Goal: Entertainment & Leisure: Consume media (video, audio)

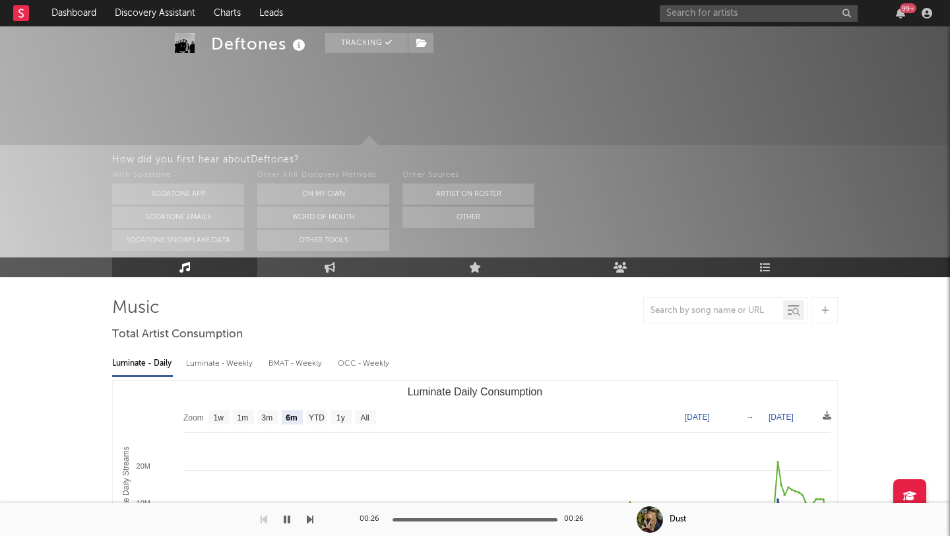
select select "6m"
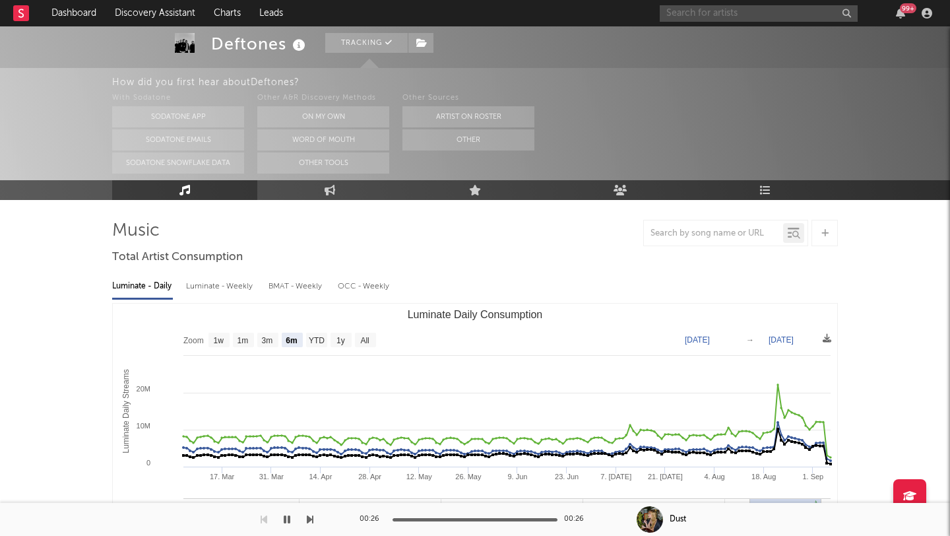
click at [696, 11] on input "text" at bounding box center [759, 13] width 198 height 16
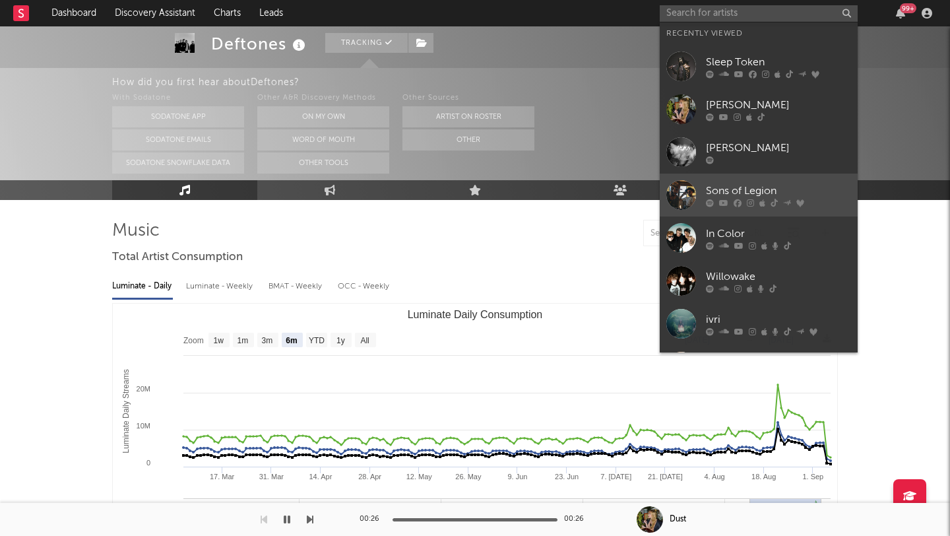
click at [810, 179] on link "Sons of Legion" at bounding box center [759, 194] width 198 height 43
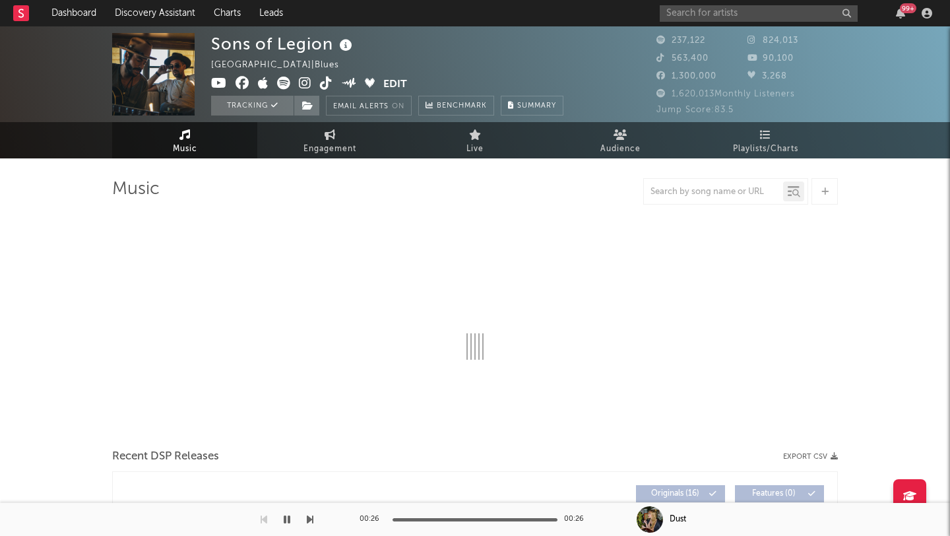
select select "6m"
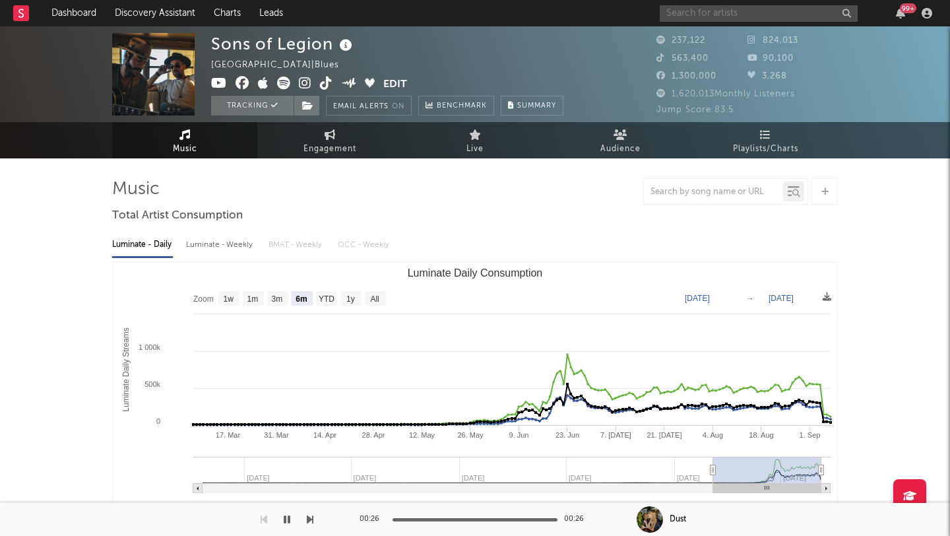
click at [708, 12] on input "text" at bounding box center [759, 13] width 198 height 16
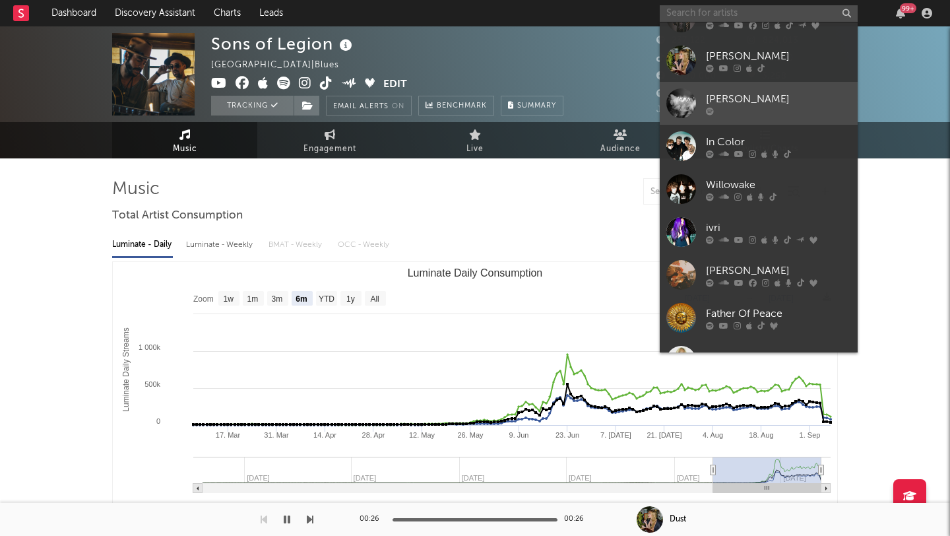
scroll to position [97, 0]
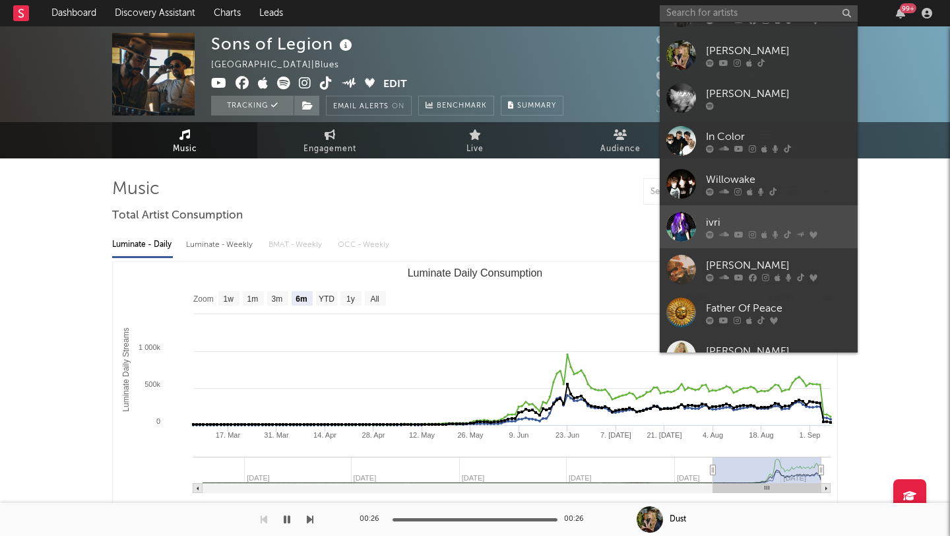
click at [821, 217] on div "ivri" at bounding box center [778, 222] width 145 height 16
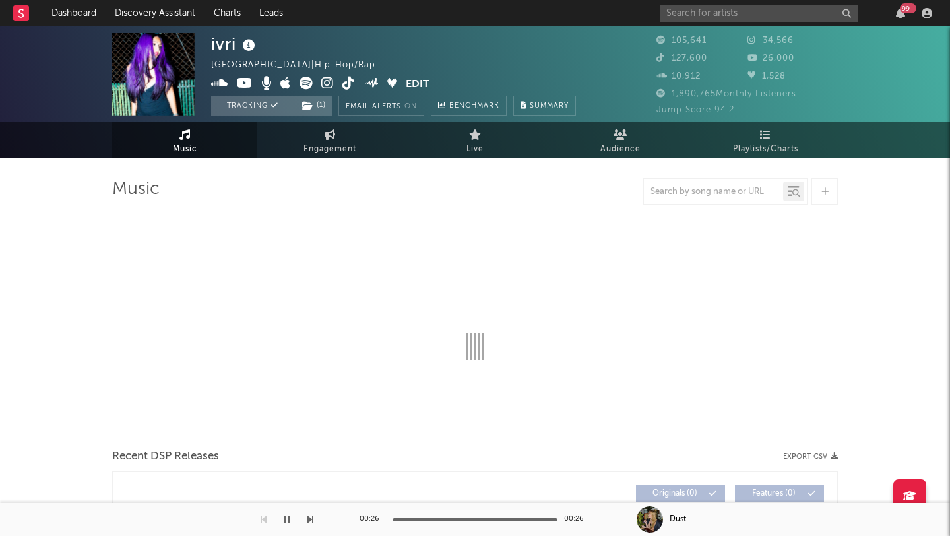
select select "6m"
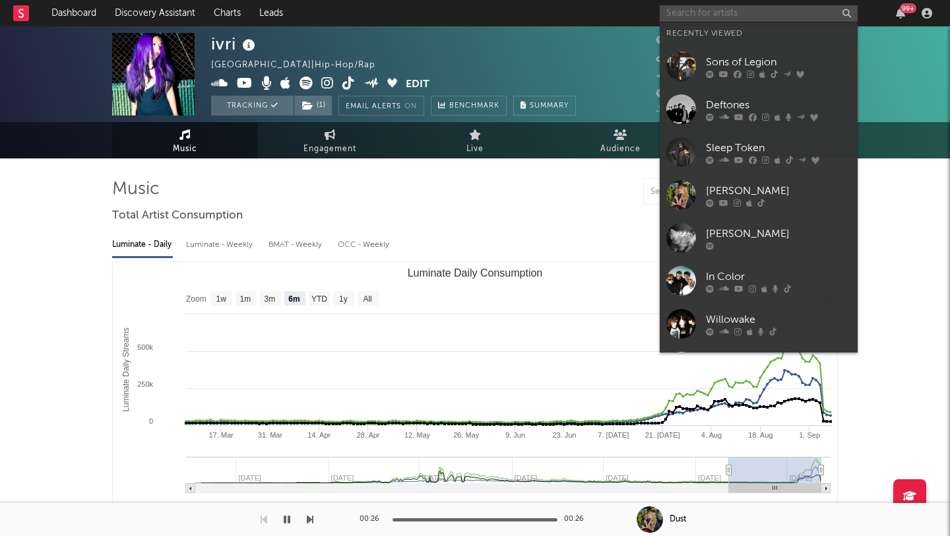
click at [701, 10] on input "text" at bounding box center [759, 13] width 198 height 16
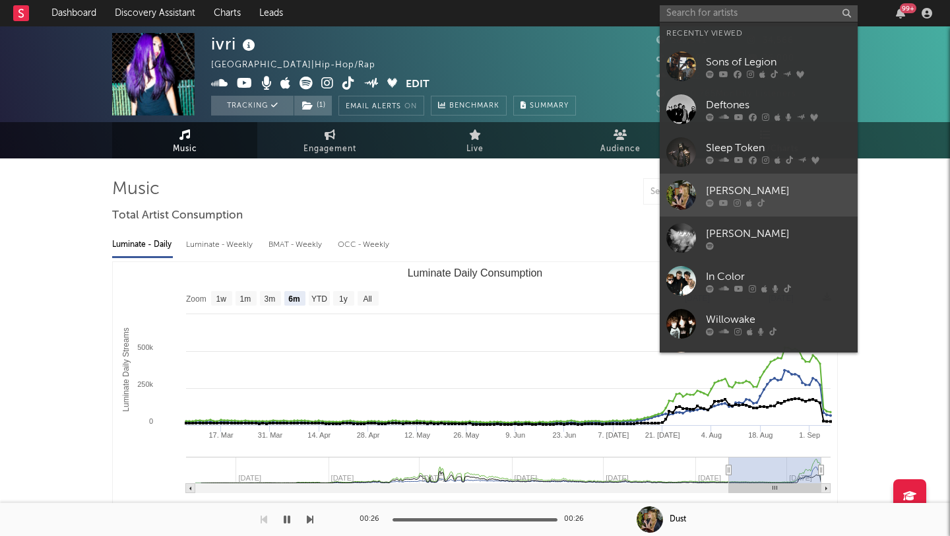
click at [788, 181] on link "[PERSON_NAME]" at bounding box center [759, 194] width 198 height 43
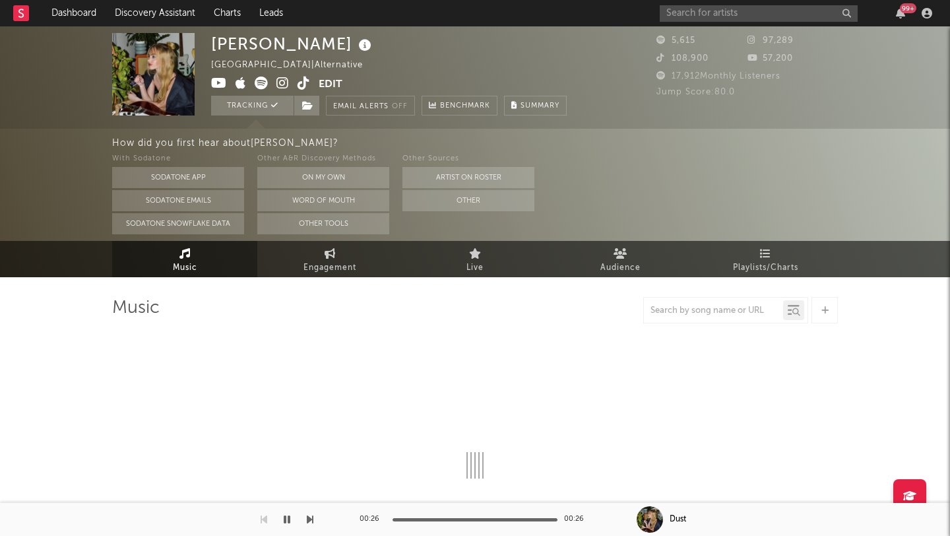
select select "1w"
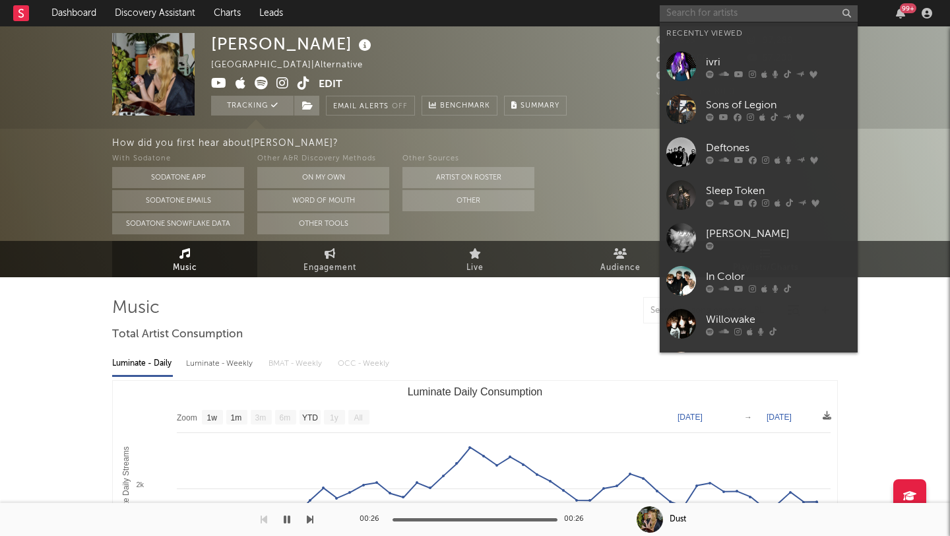
click at [710, 15] on input "text" at bounding box center [759, 13] width 198 height 16
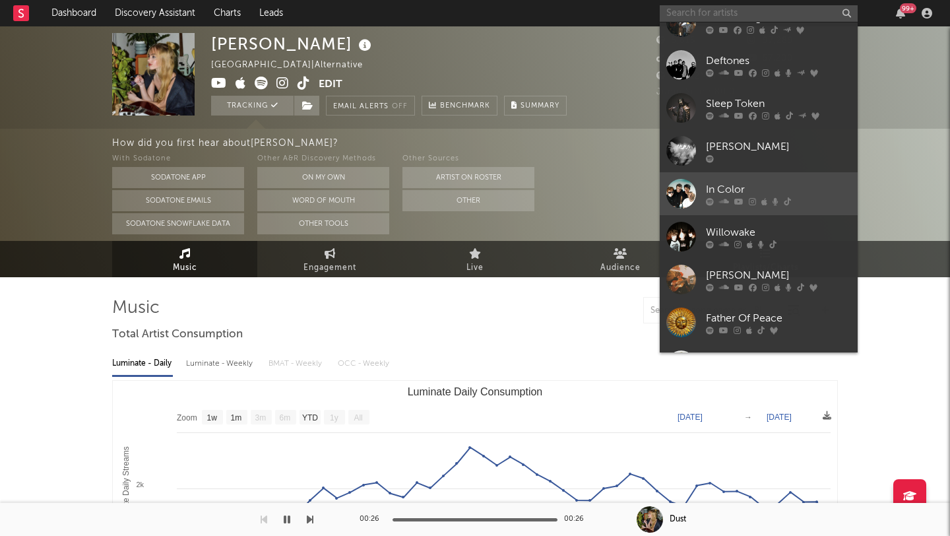
scroll to position [88, 0]
click at [811, 180] on link "In Color" at bounding box center [759, 193] width 198 height 43
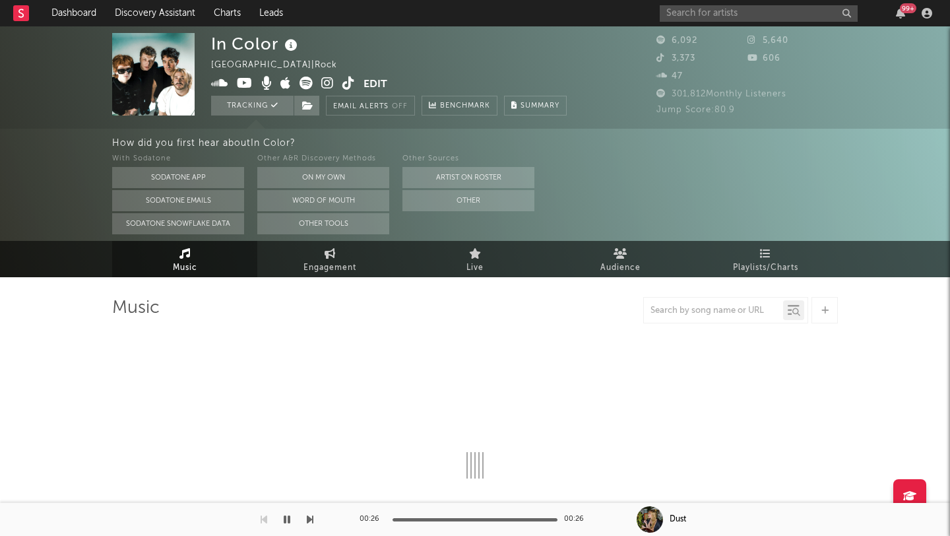
select select "6m"
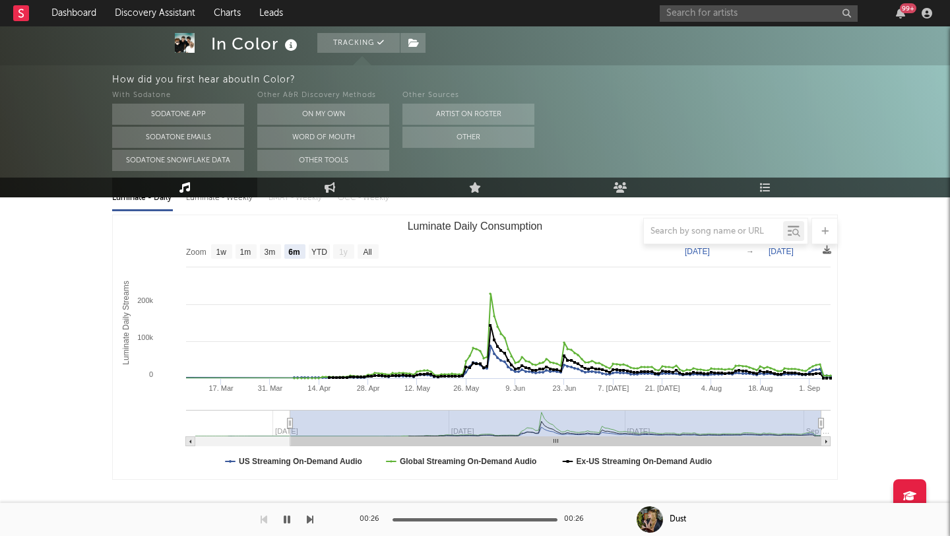
scroll to position [166, 0]
click at [699, 13] on input "text" at bounding box center [759, 13] width 198 height 16
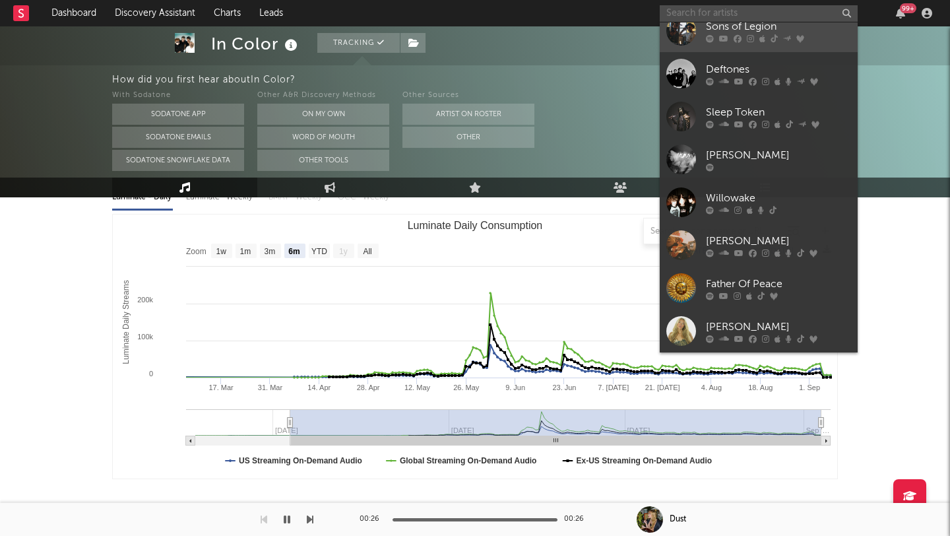
scroll to position [123, 0]
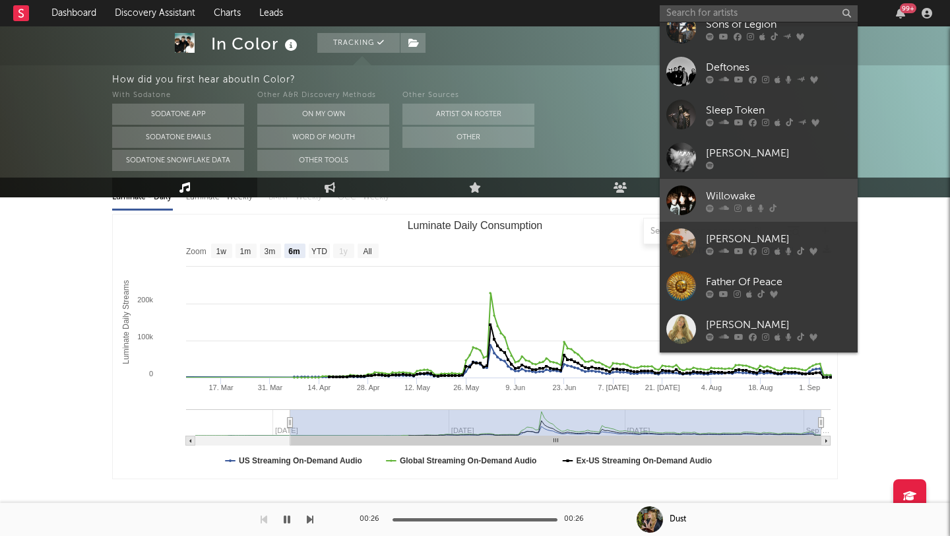
click at [808, 187] on link "Willowake" at bounding box center [759, 200] width 198 height 43
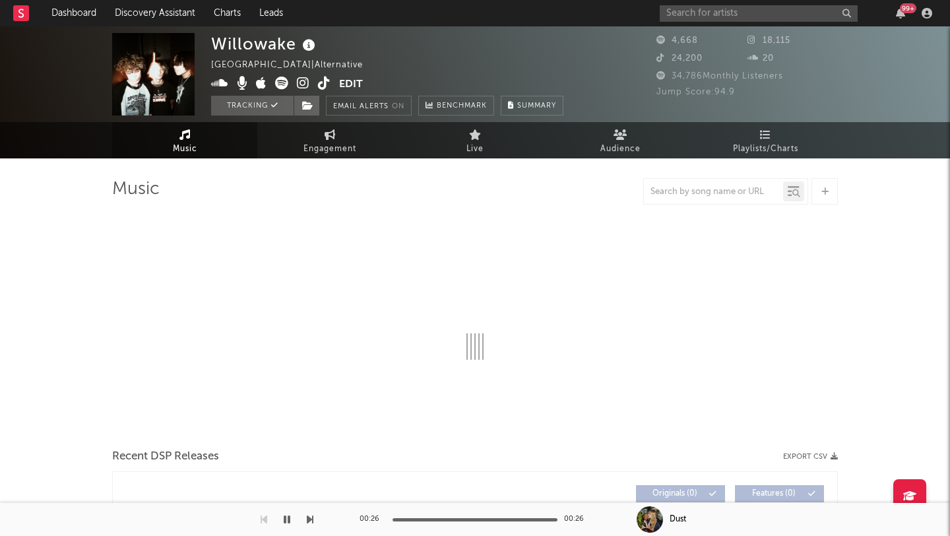
select select "1w"
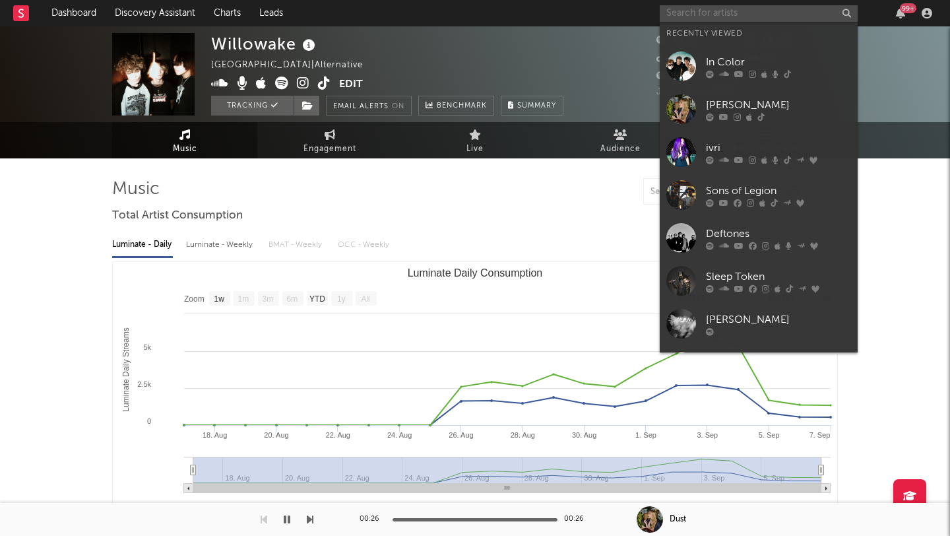
click at [706, 11] on input "text" at bounding box center [759, 13] width 198 height 16
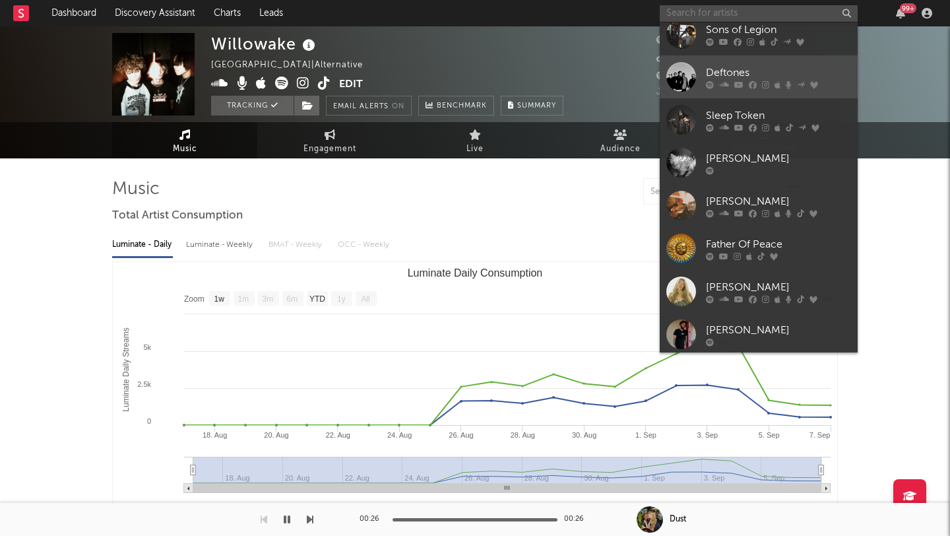
scroll to position [162, 0]
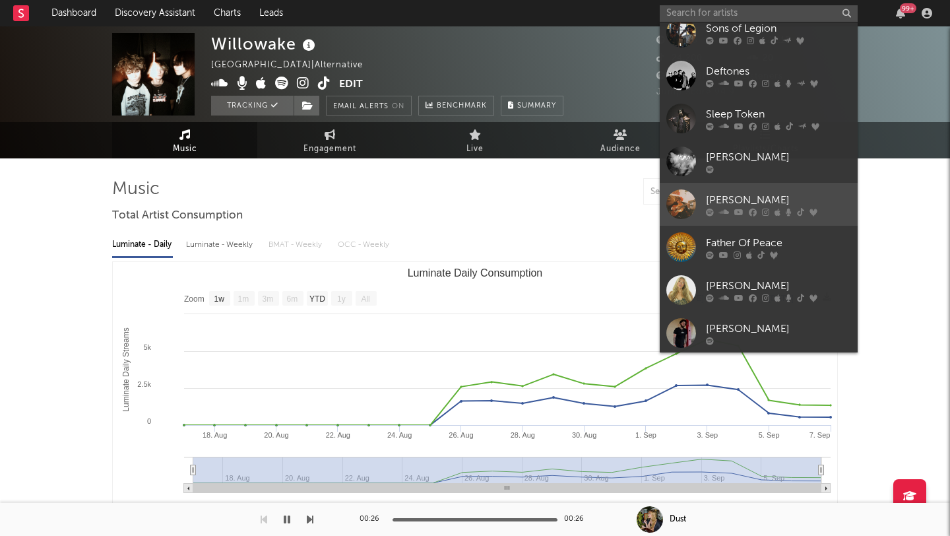
click at [822, 189] on link "[PERSON_NAME]" at bounding box center [759, 204] width 198 height 43
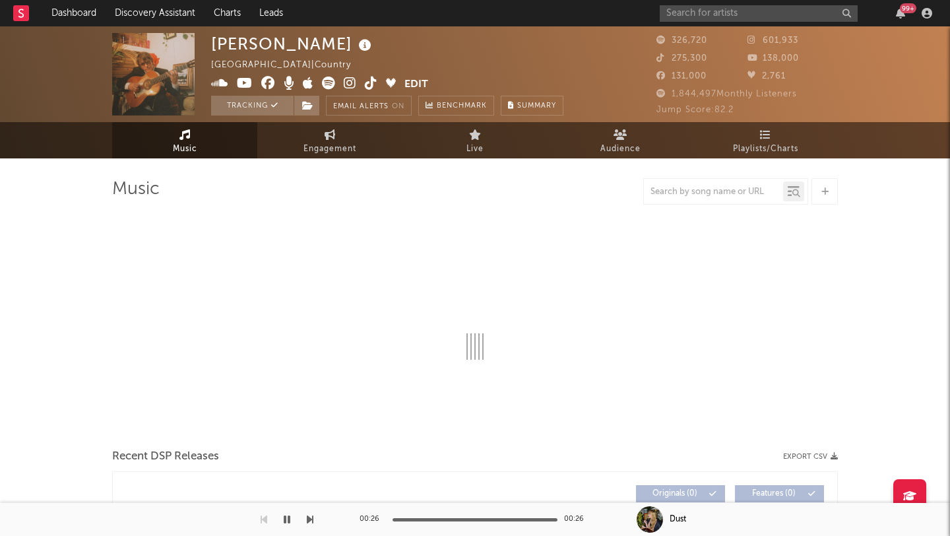
select select "6m"
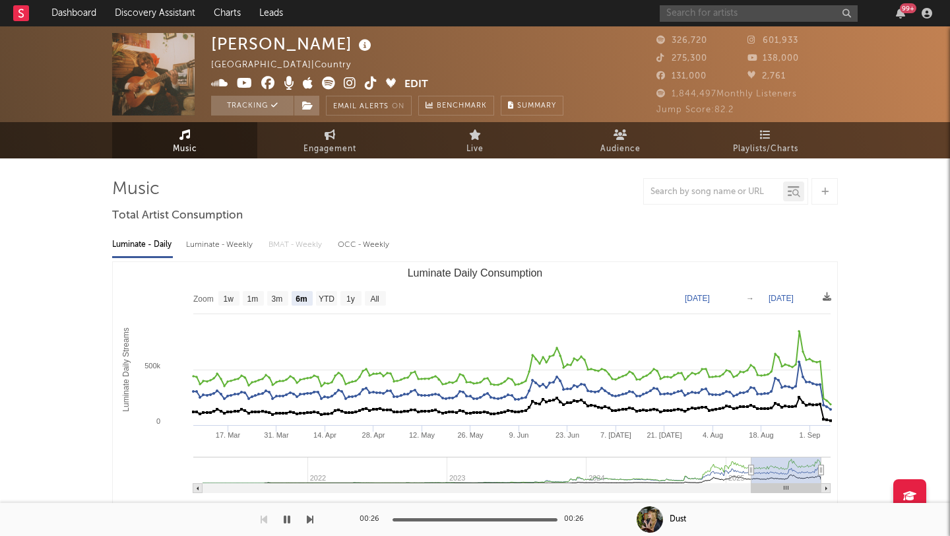
click at [716, 14] on input "text" at bounding box center [759, 13] width 198 height 16
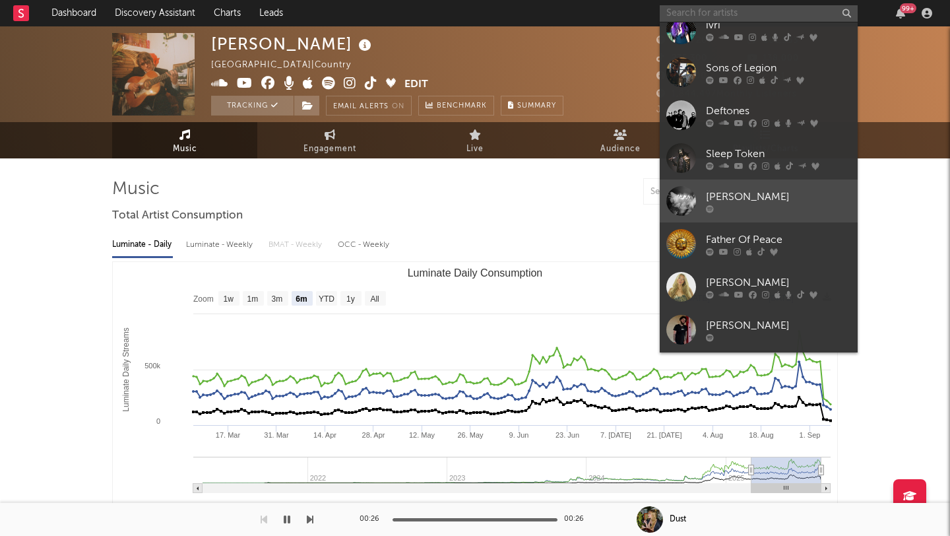
scroll to position [167, 0]
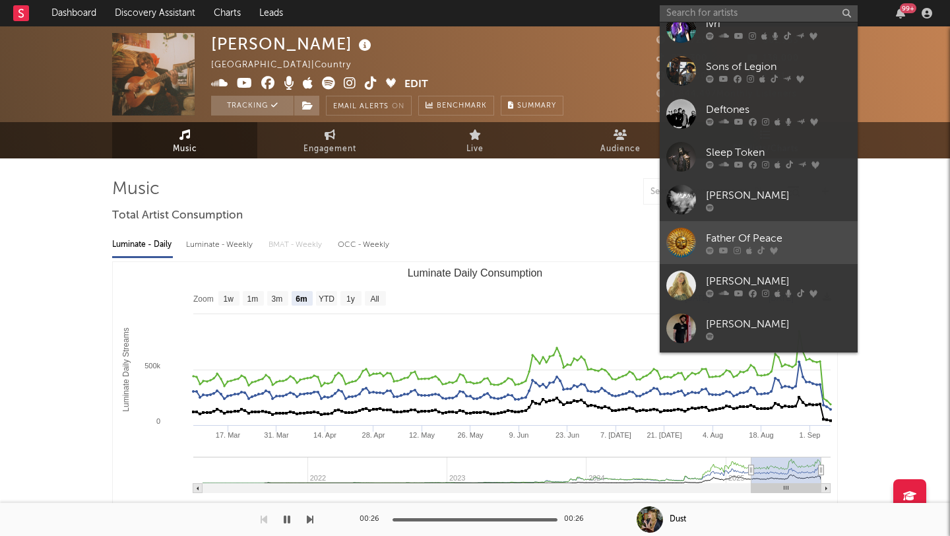
click at [824, 240] on div "Father Of Peace" at bounding box center [778, 238] width 145 height 16
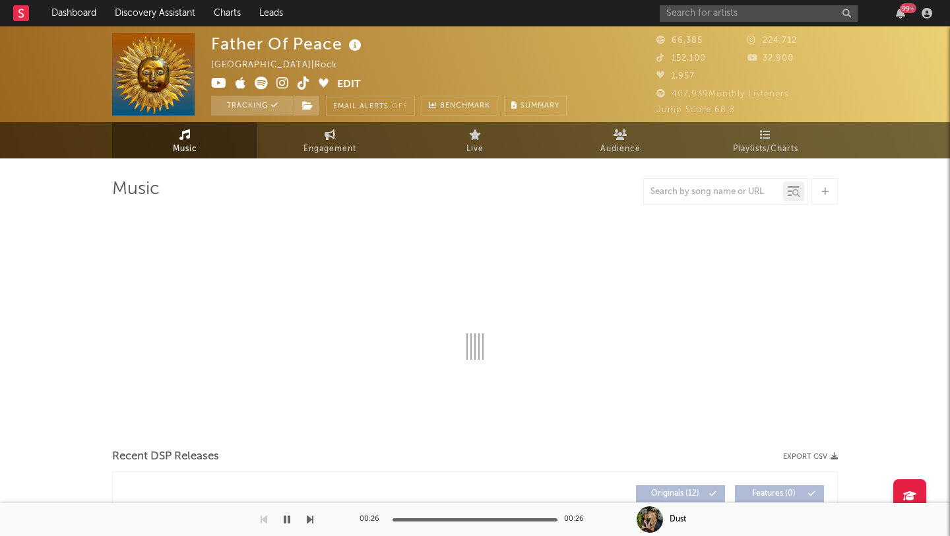
select select "6m"
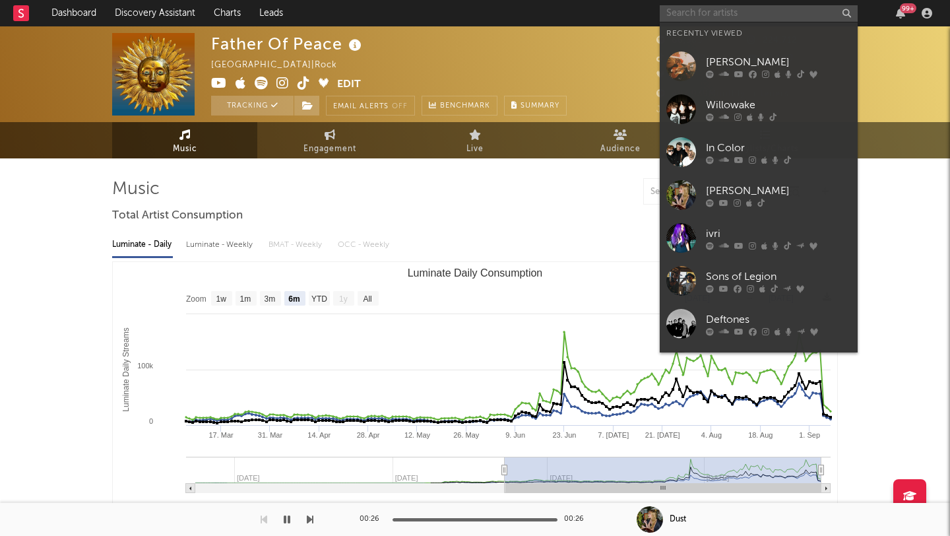
click at [701, 13] on input "text" at bounding box center [759, 13] width 198 height 16
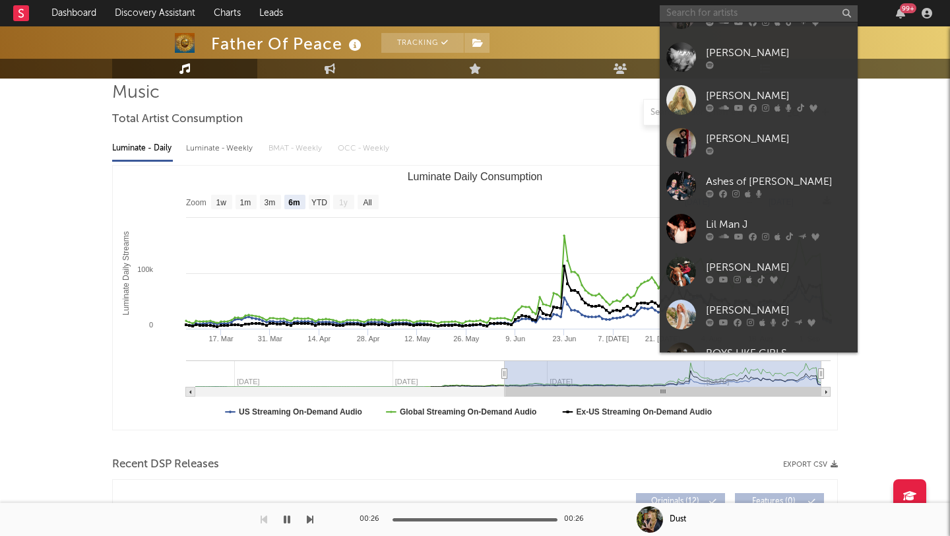
scroll to position [357, 0]
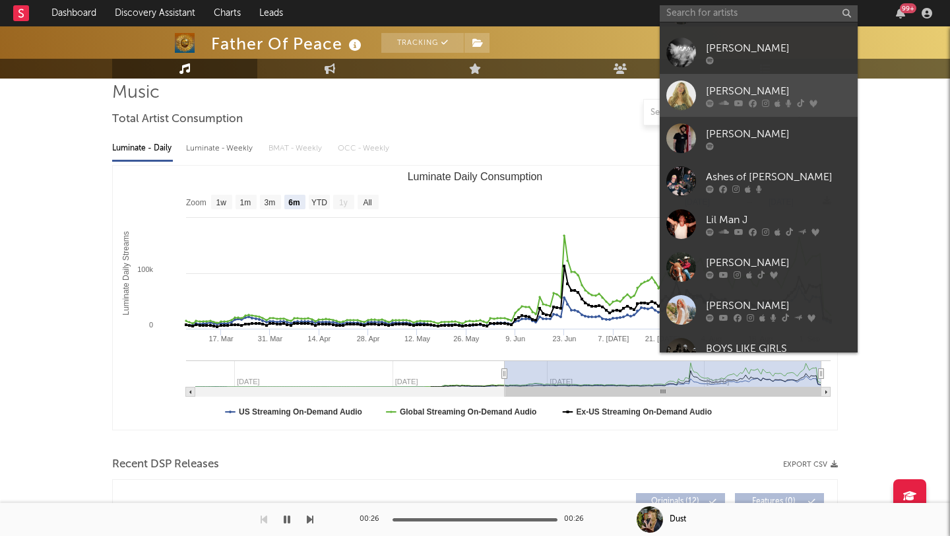
click at [767, 86] on div "[PERSON_NAME]" at bounding box center [778, 91] width 145 height 16
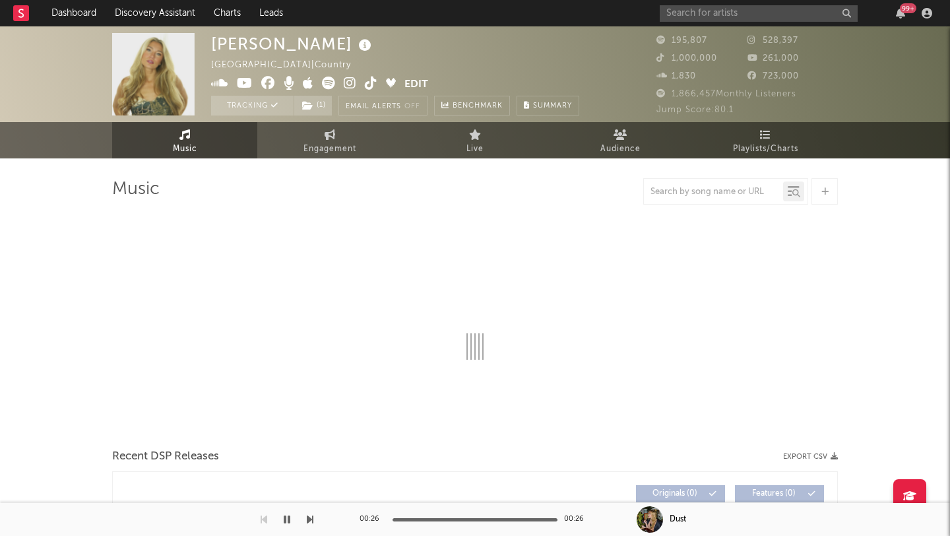
select select "6m"
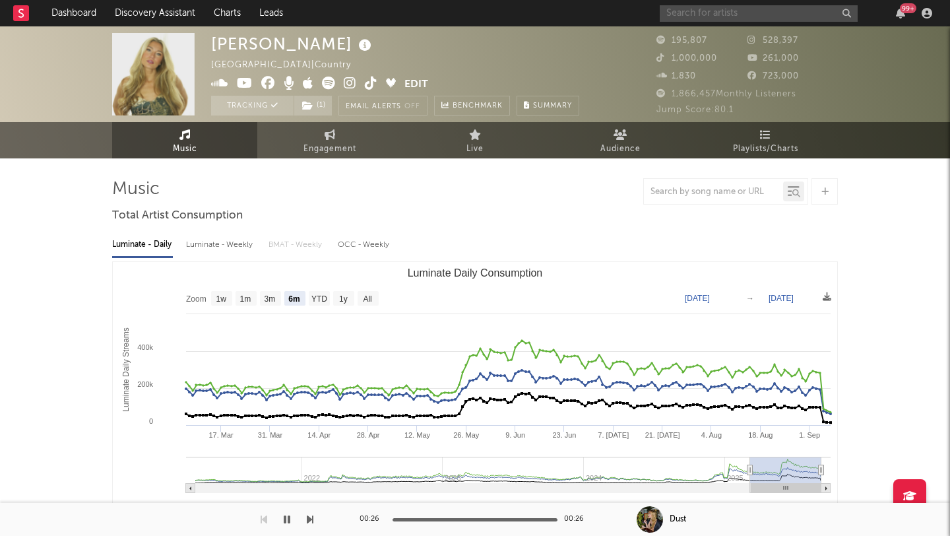
click at [708, 9] on input "text" at bounding box center [759, 13] width 198 height 16
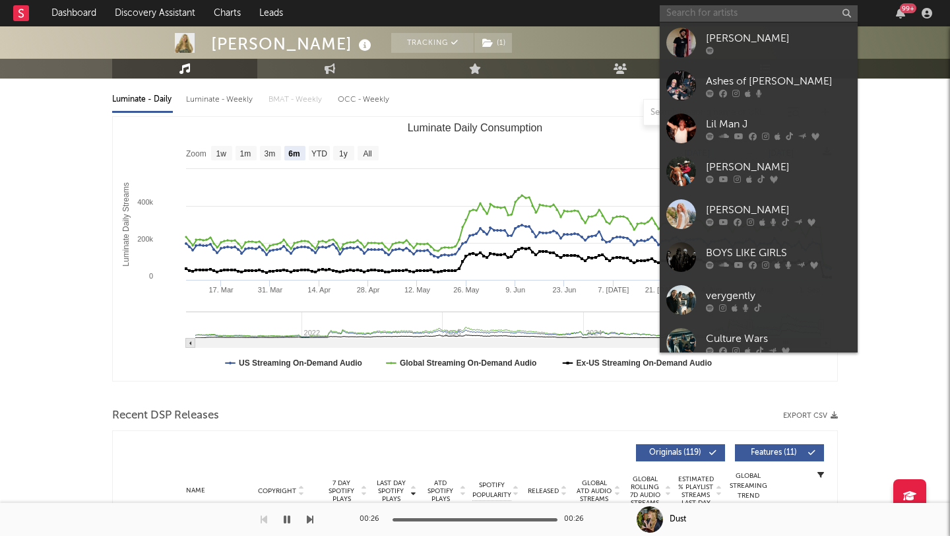
scroll to position [454, 0]
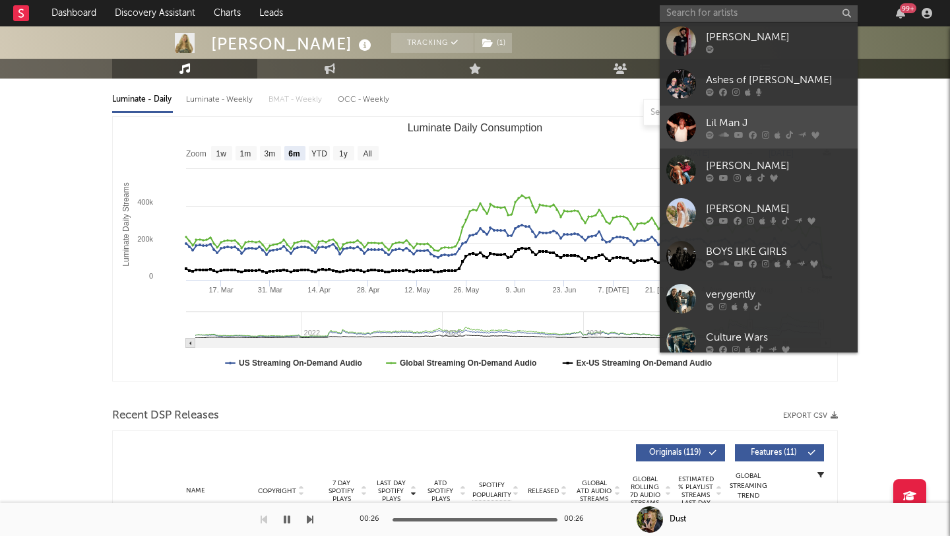
click at [811, 118] on div "Lil Man J" at bounding box center [778, 123] width 145 height 16
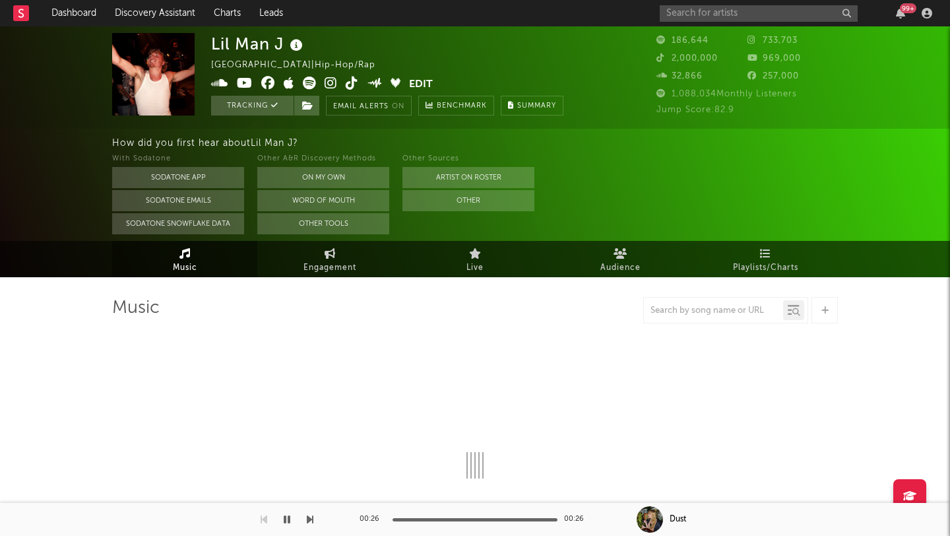
select select "6m"
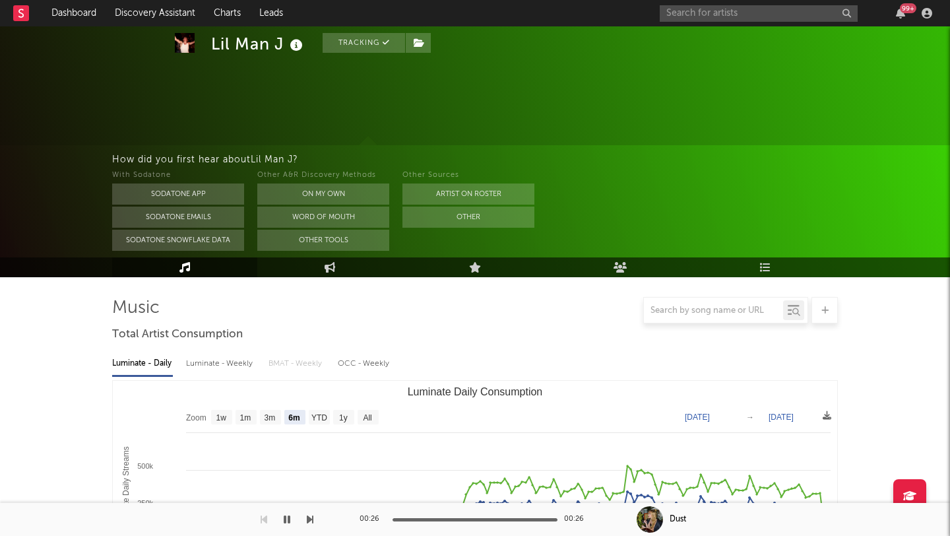
scroll to position [85, 0]
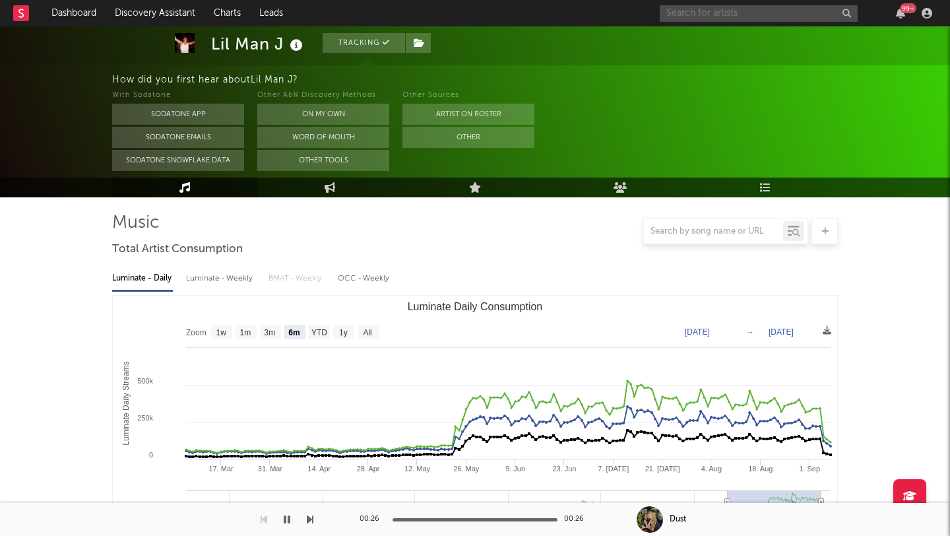
click at [724, 15] on input "text" at bounding box center [759, 13] width 198 height 16
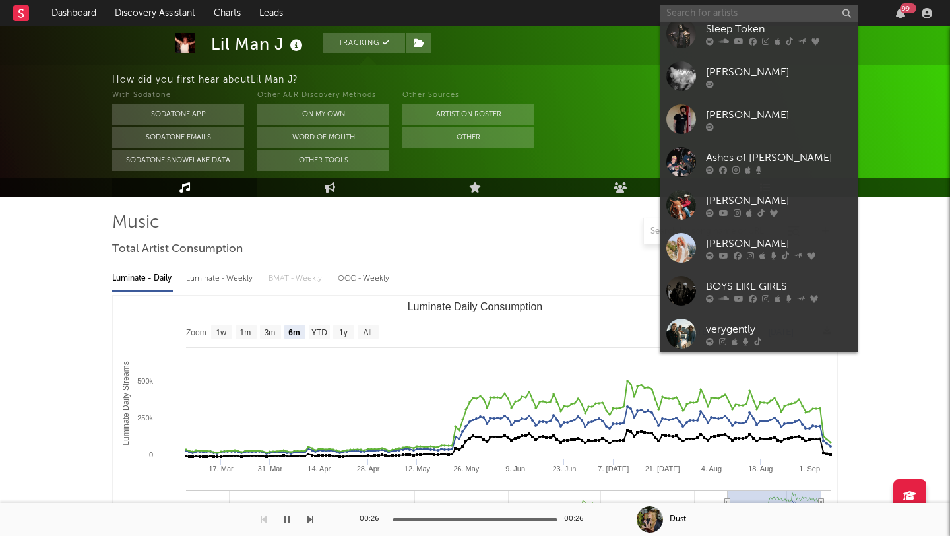
scroll to position [424, 0]
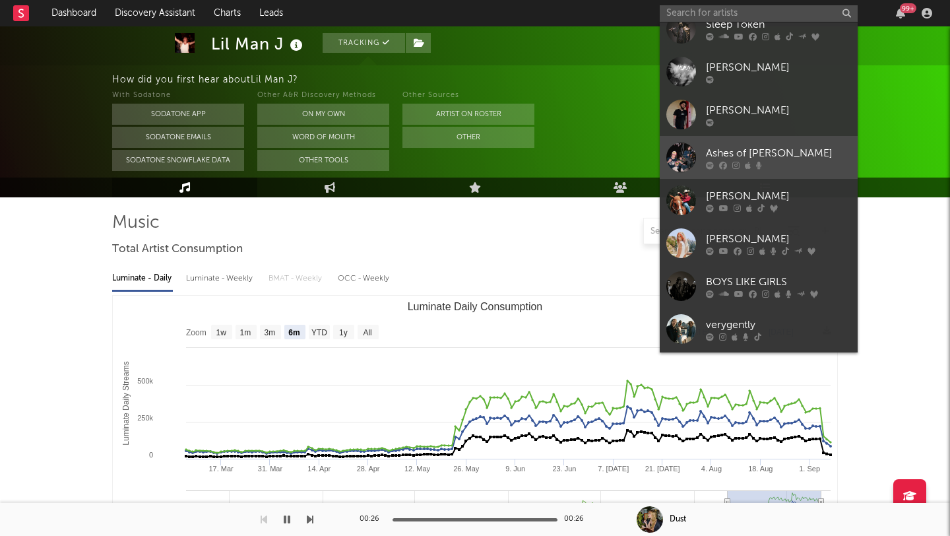
click at [819, 150] on div "Ashes of [PERSON_NAME]" at bounding box center [778, 153] width 145 height 16
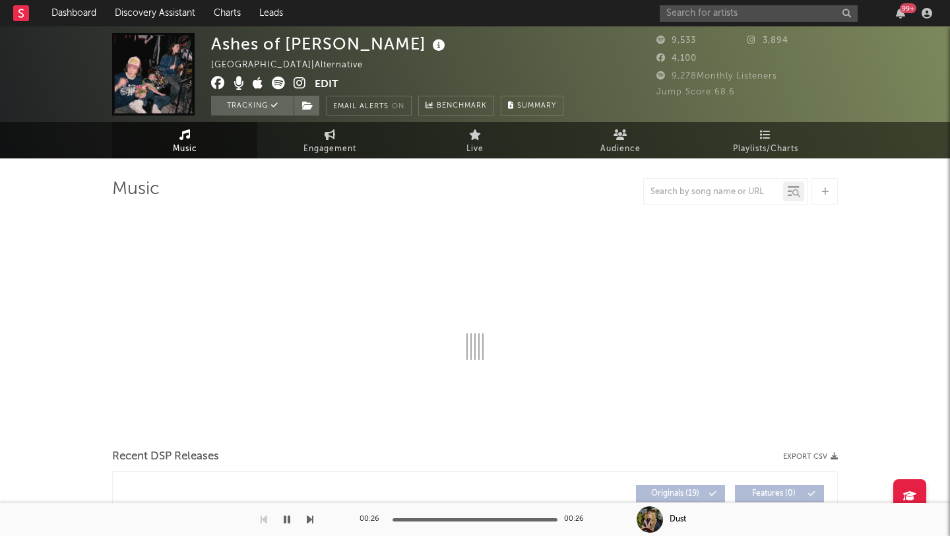
select select "6m"
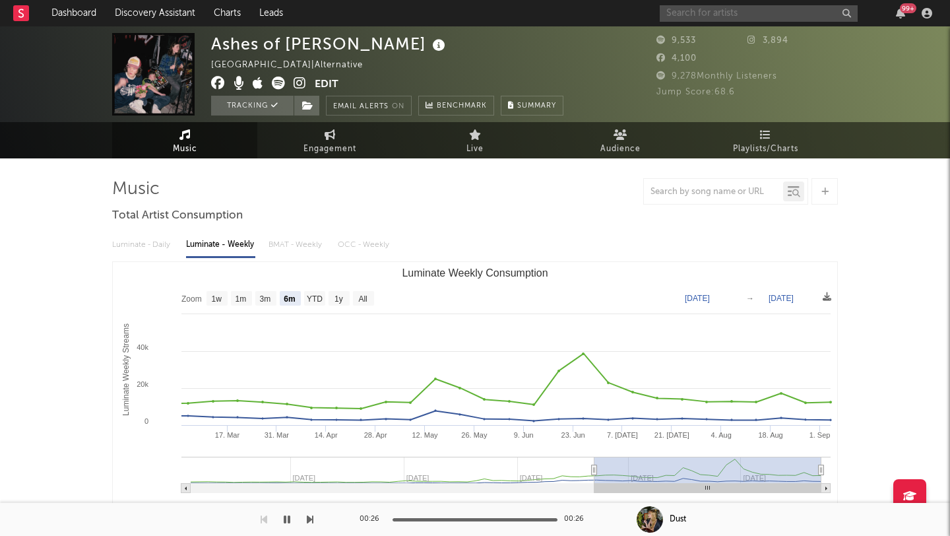
click at [710, 14] on input "text" at bounding box center [759, 13] width 198 height 16
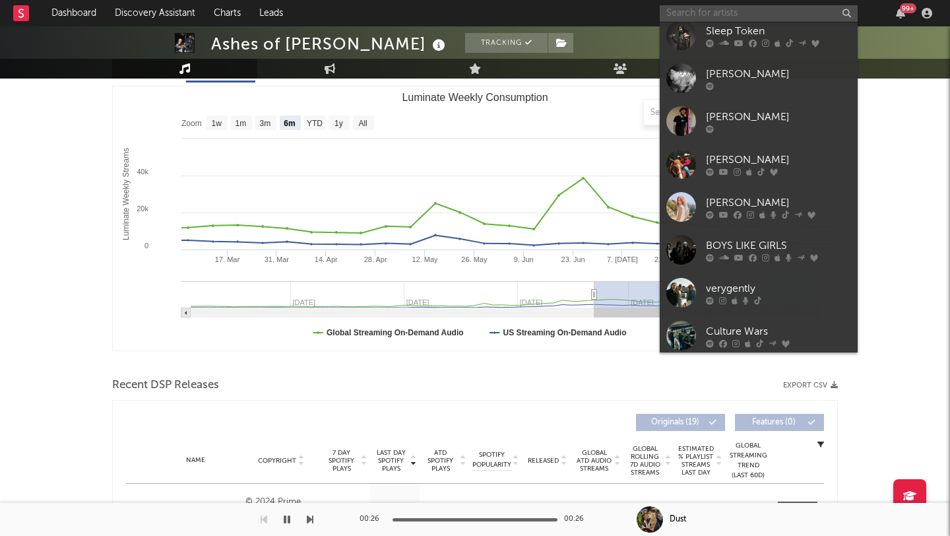
scroll to position [462, 0]
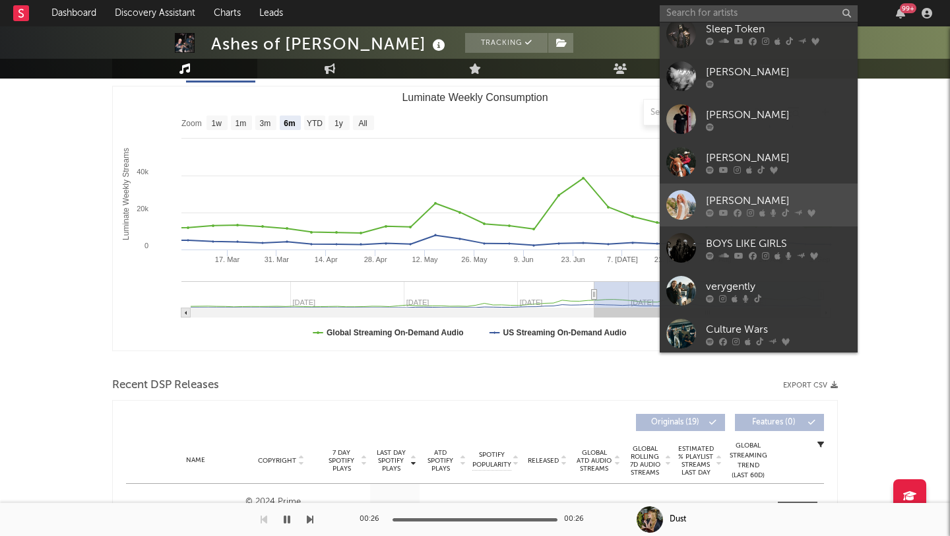
click at [823, 193] on div "[PERSON_NAME]" at bounding box center [778, 201] width 145 height 16
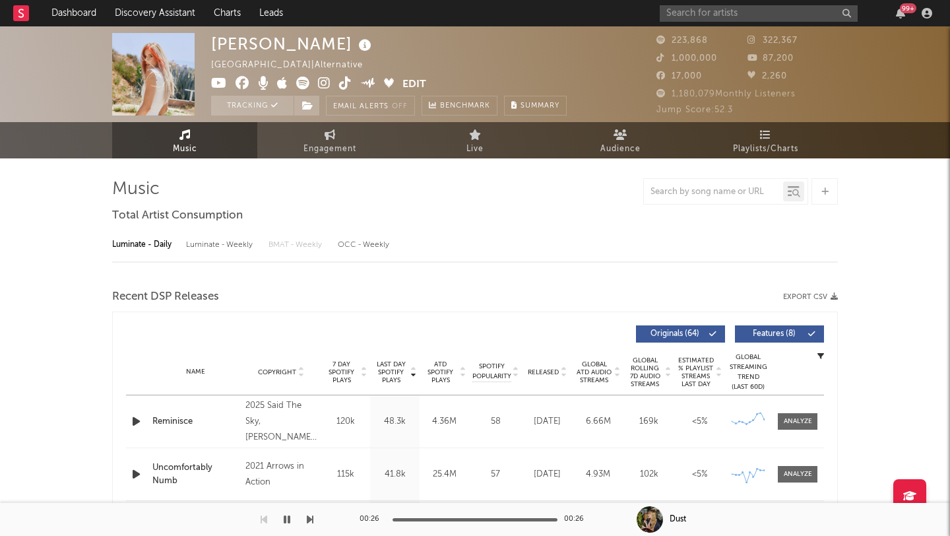
select select "6m"
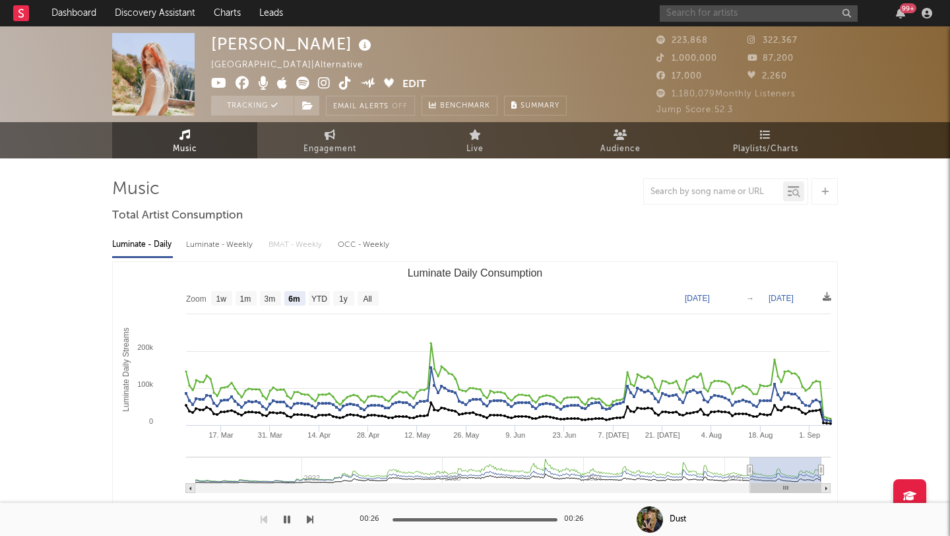
click at [722, 12] on input "text" at bounding box center [759, 13] width 198 height 16
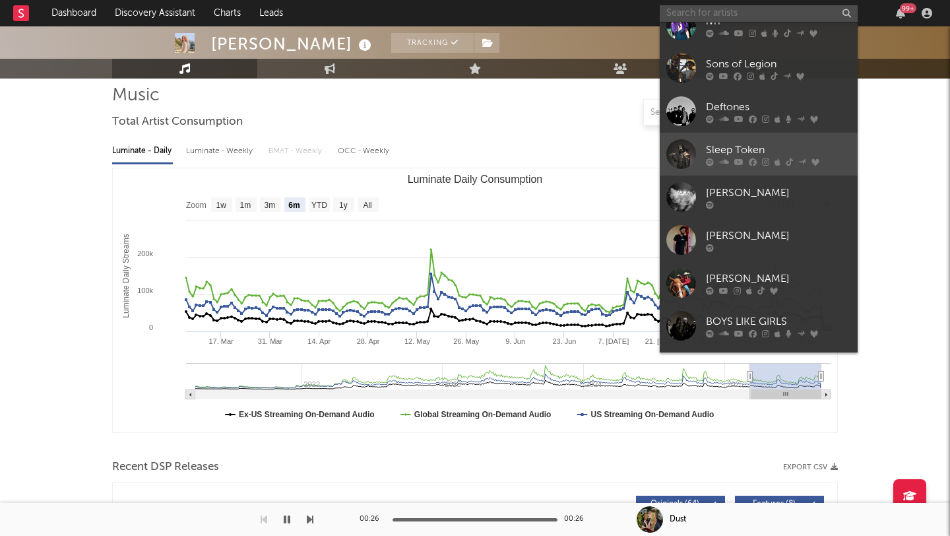
scroll to position [387, 0]
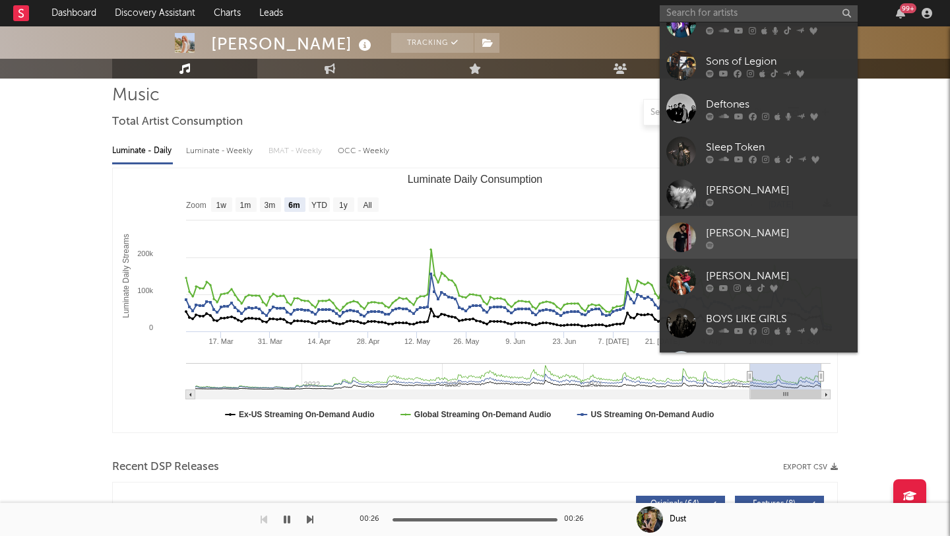
click at [813, 228] on div "[PERSON_NAME]" at bounding box center [778, 233] width 145 height 16
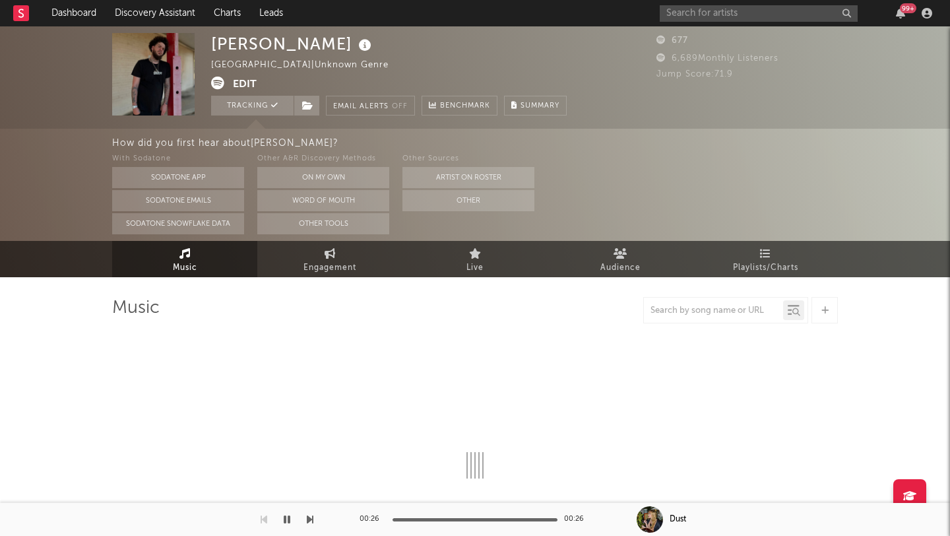
select select "1w"
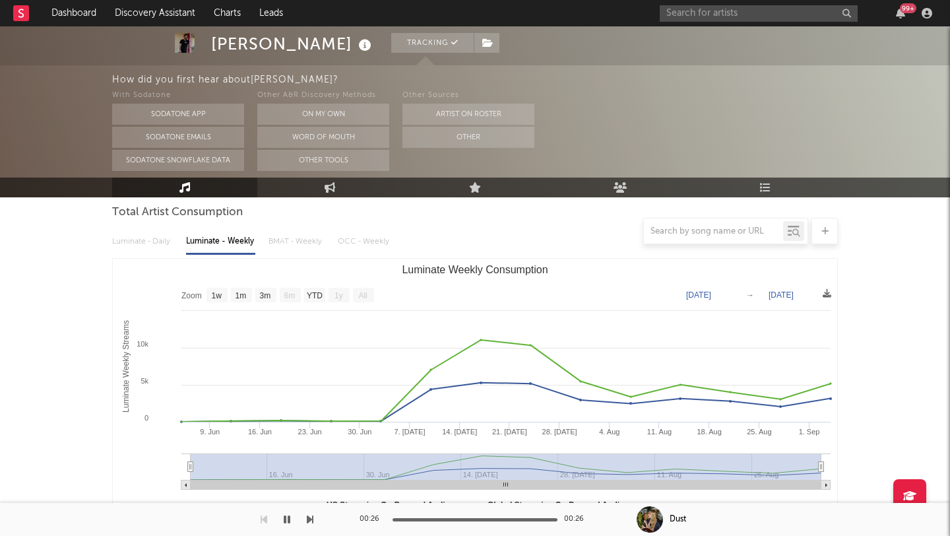
scroll to position [133, 0]
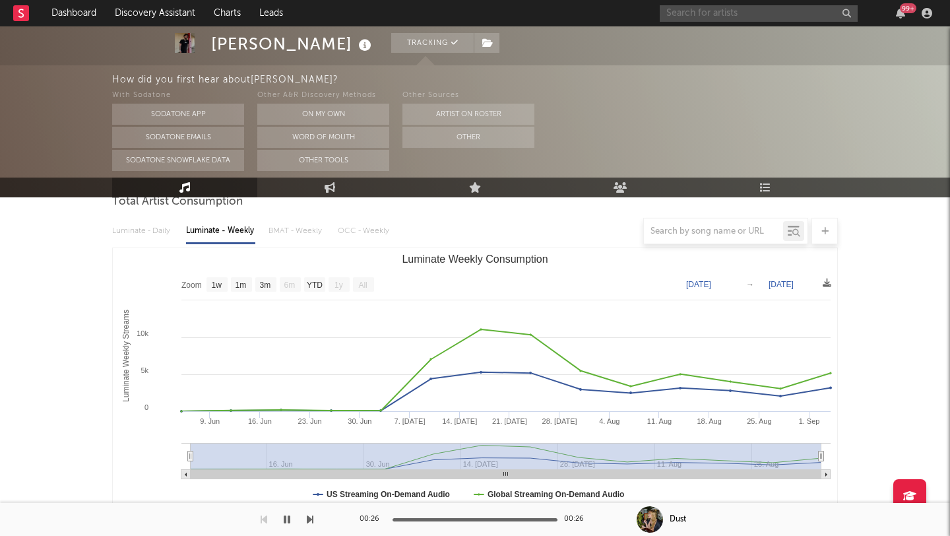
click at [698, 12] on input "text" at bounding box center [759, 13] width 198 height 16
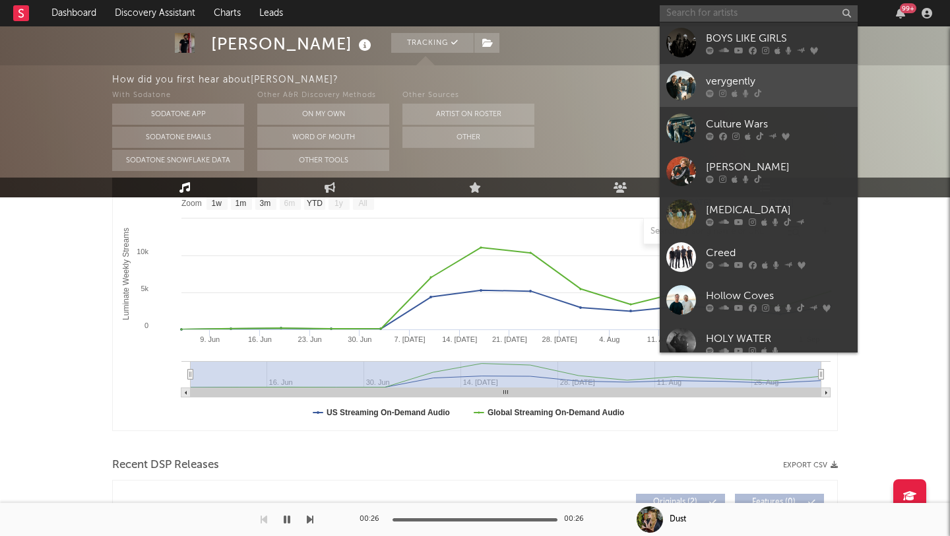
scroll to position [668, 0]
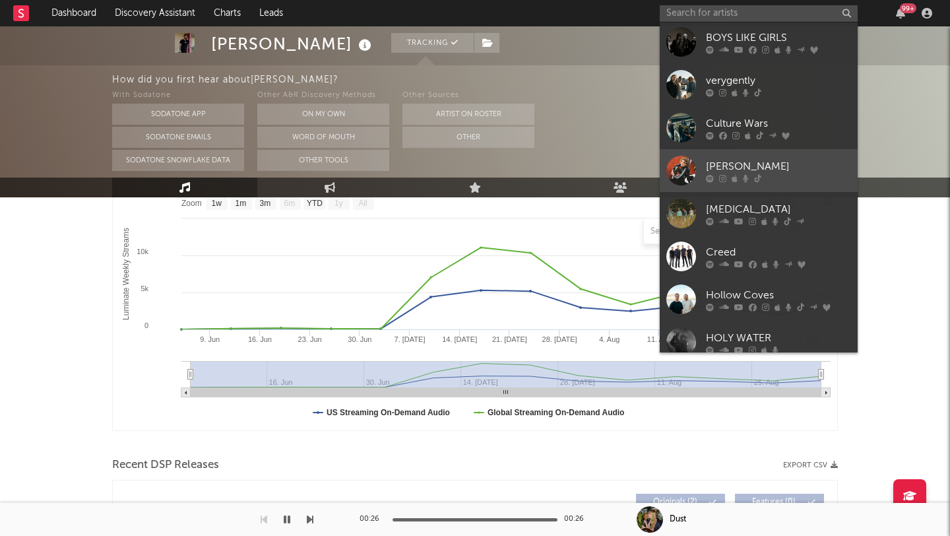
click at [830, 164] on div "[PERSON_NAME]" at bounding box center [778, 166] width 145 height 16
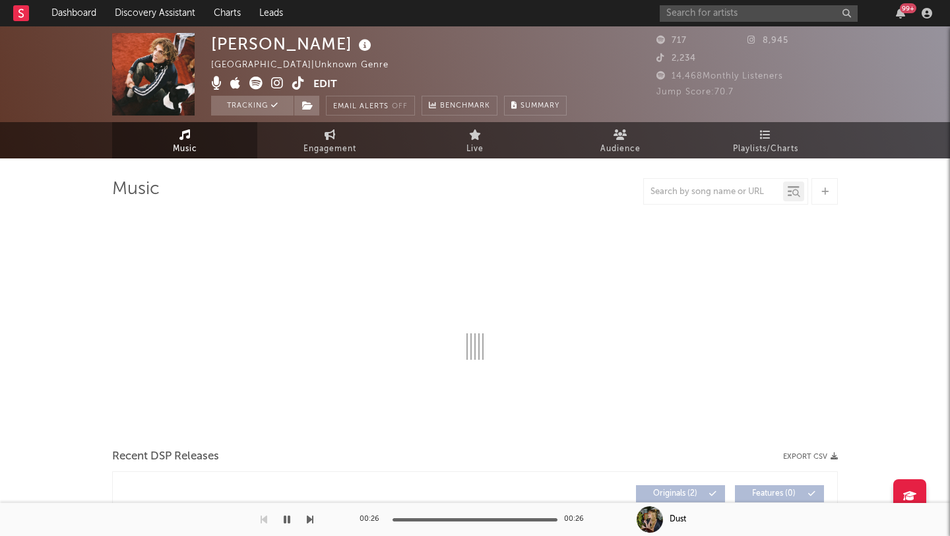
select select "1w"
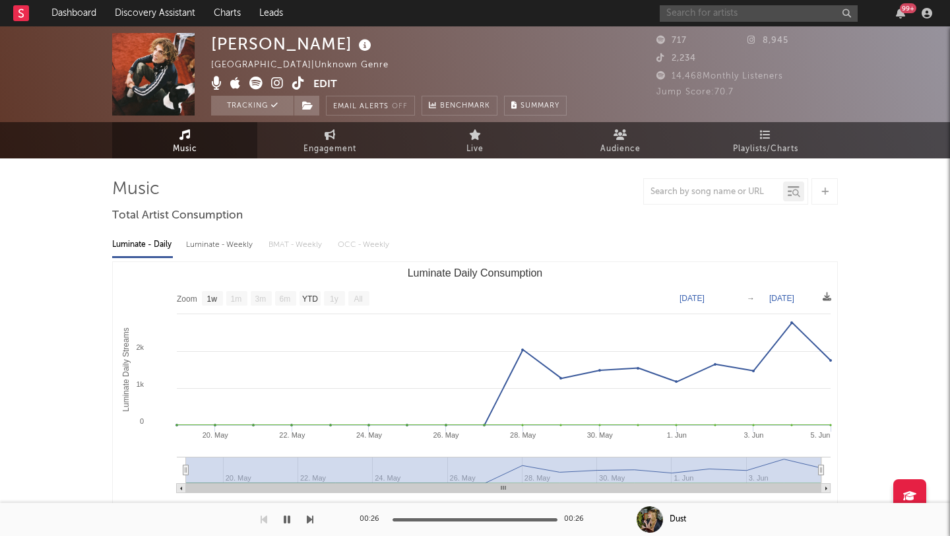
click at [721, 15] on input "text" at bounding box center [759, 13] width 198 height 16
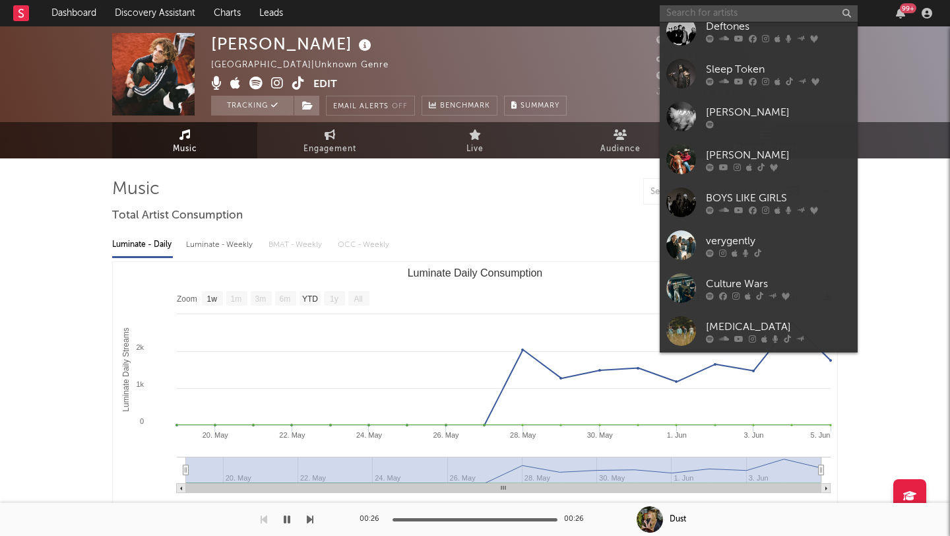
scroll to position [553, 0]
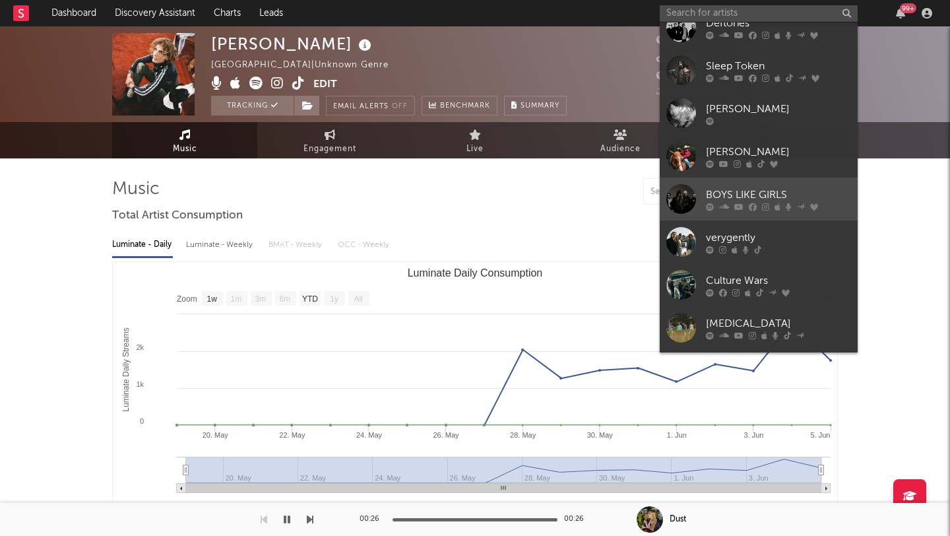
click at [818, 183] on link "BOYS LIKE GIRLS" at bounding box center [759, 198] width 198 height 43
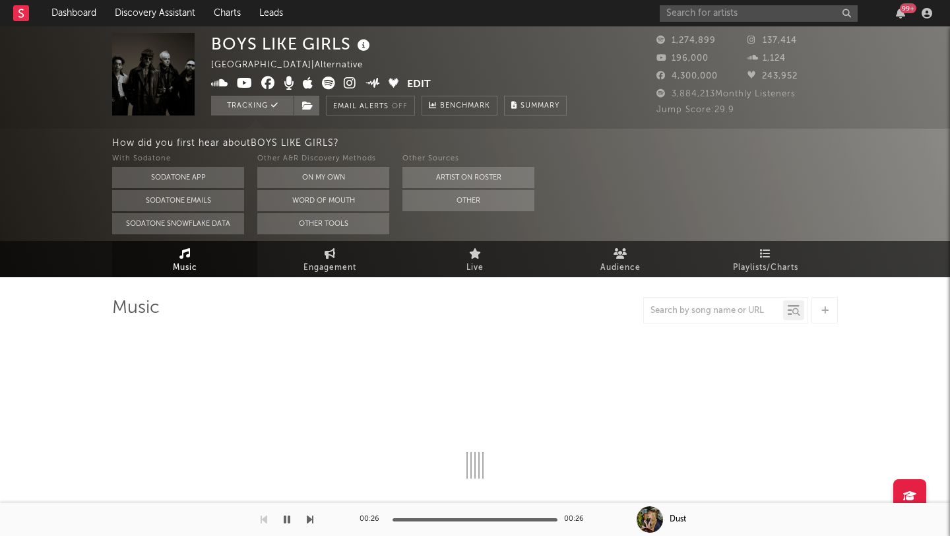
select select "6m"
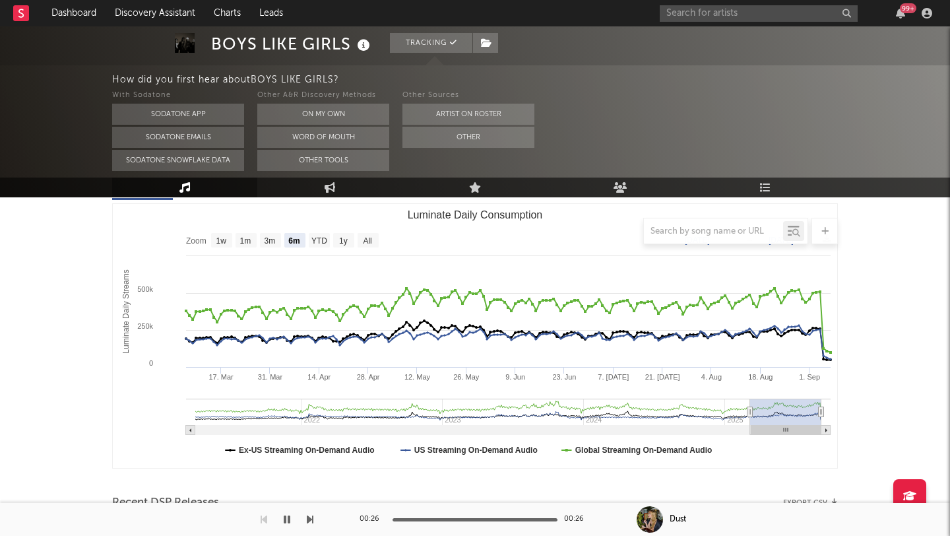
scroll to position [177, 0]
click at [745, 17] on input "text" at bounding box center [759, 13] width 198 height 16
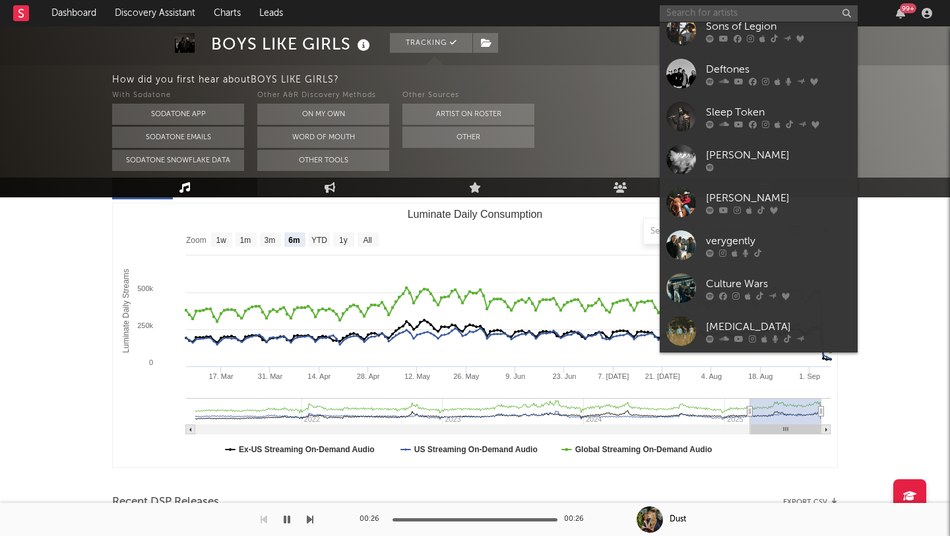
scroll to position [554, 0]
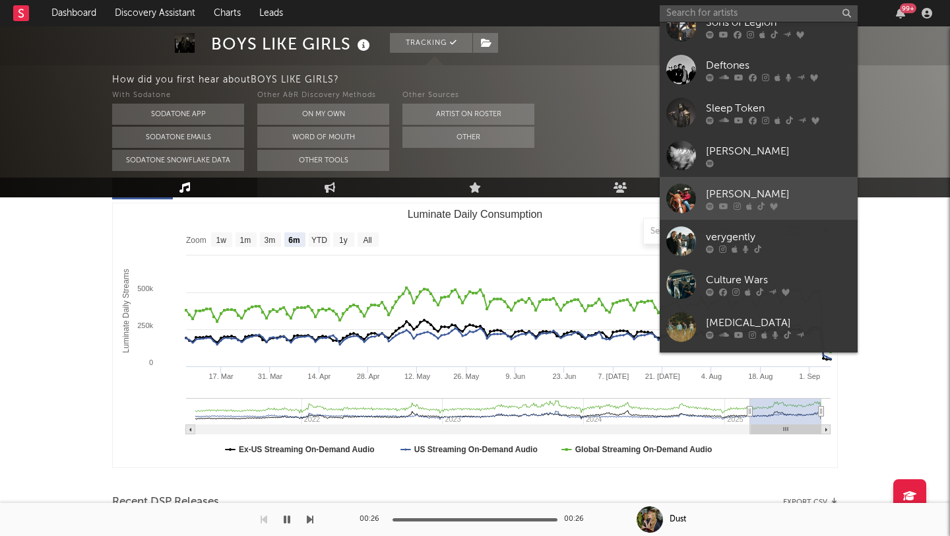
click at [831, 191] on div "[PERSON_NAME]" at bounding box center [778, 194] width 145 height 16
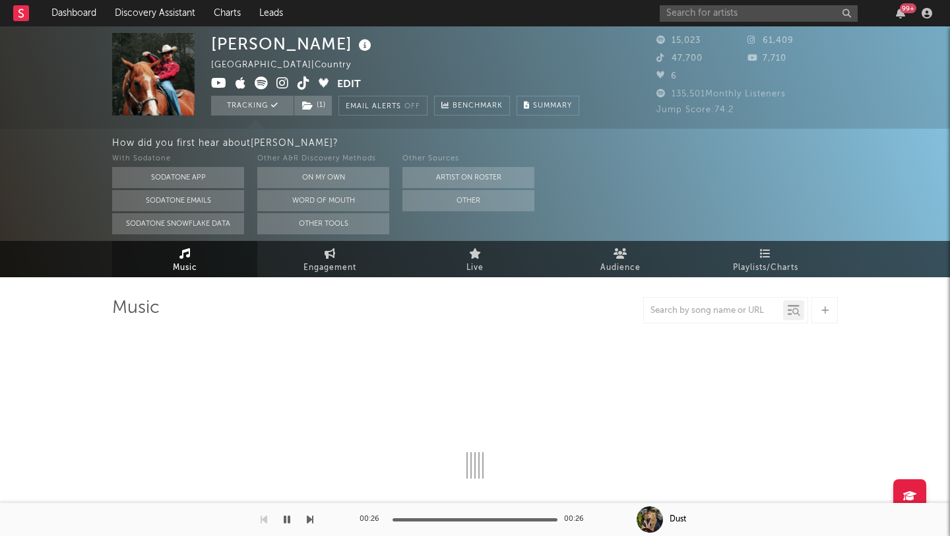
select select "6m"
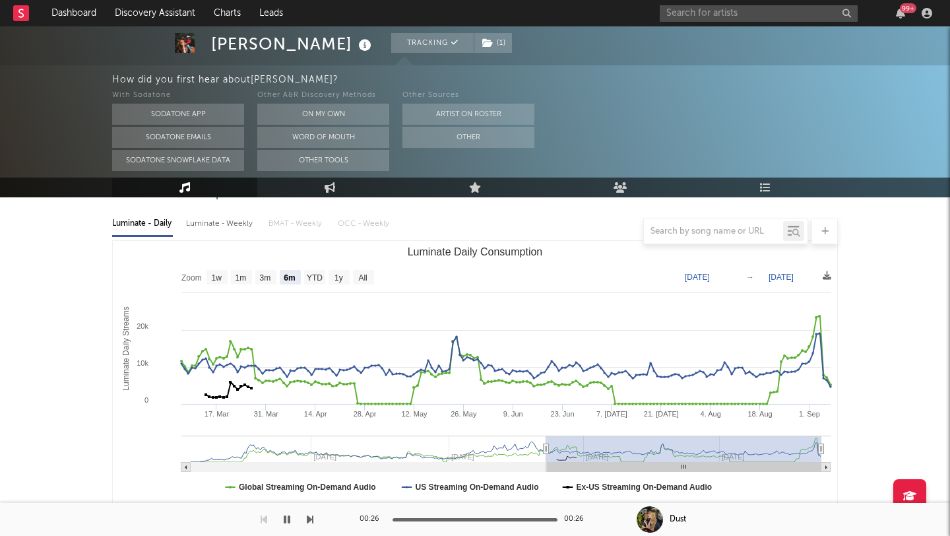
scroll to position [141, 0]
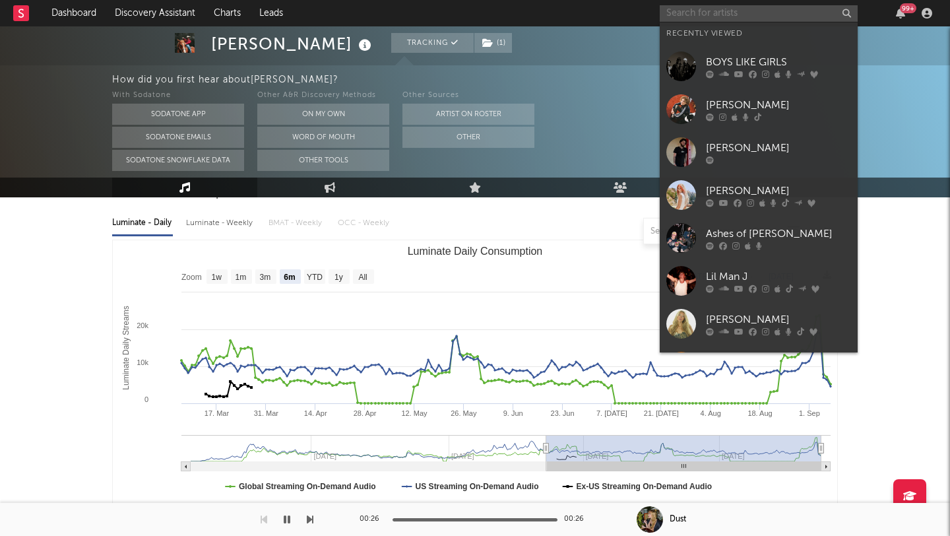
click at [730, 15] on input "text" at bounding box center [759, 13] width 198 height 16
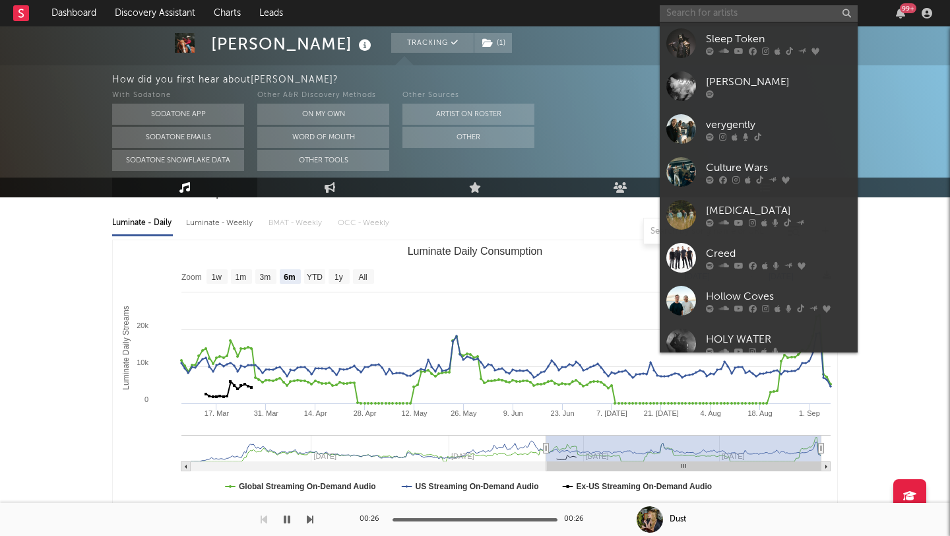
scroll to position [670, 0]
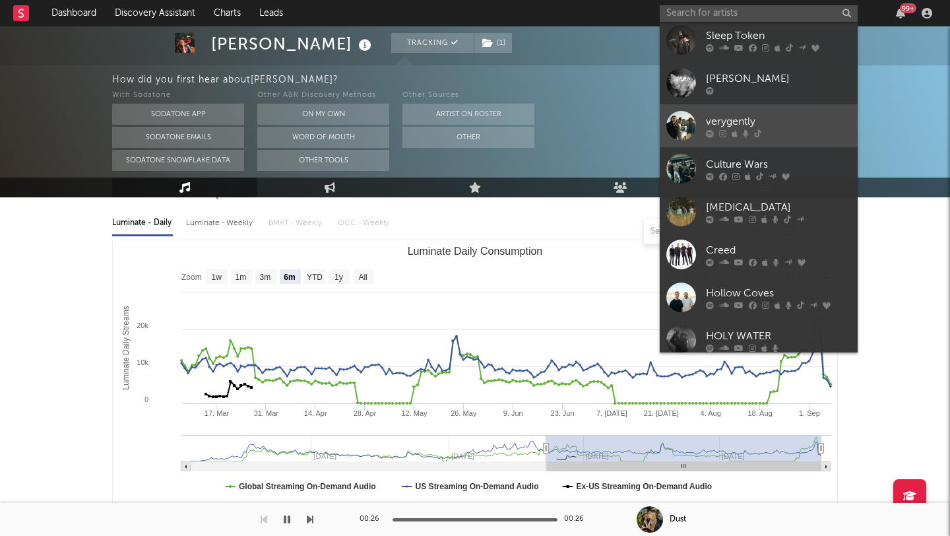
click at [817, 121] on div "verygently" at bounding box center [778, 121] width 145 height 16
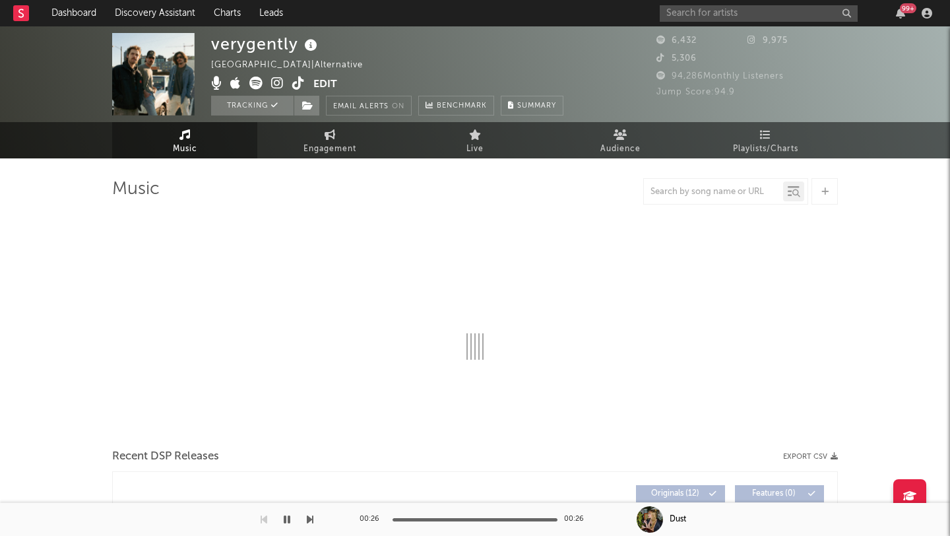
select select "6m"
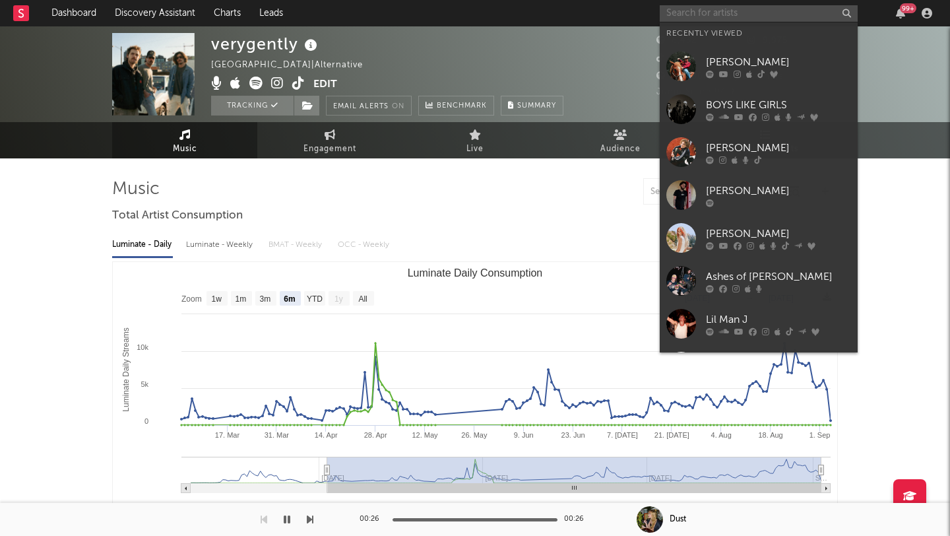
click at [719, 13] on input "text" at bounding box center [759, 13] width 198 height 16
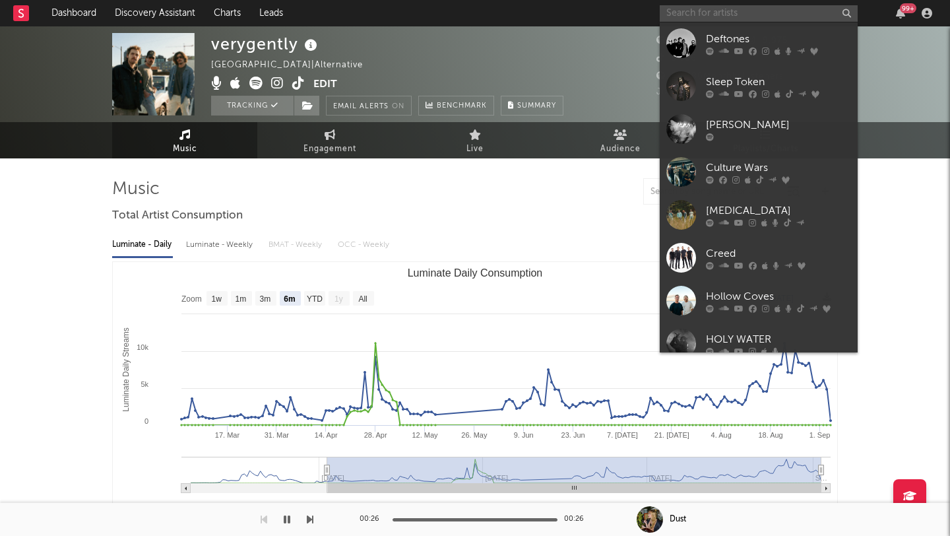
scroll to position [668, 0]
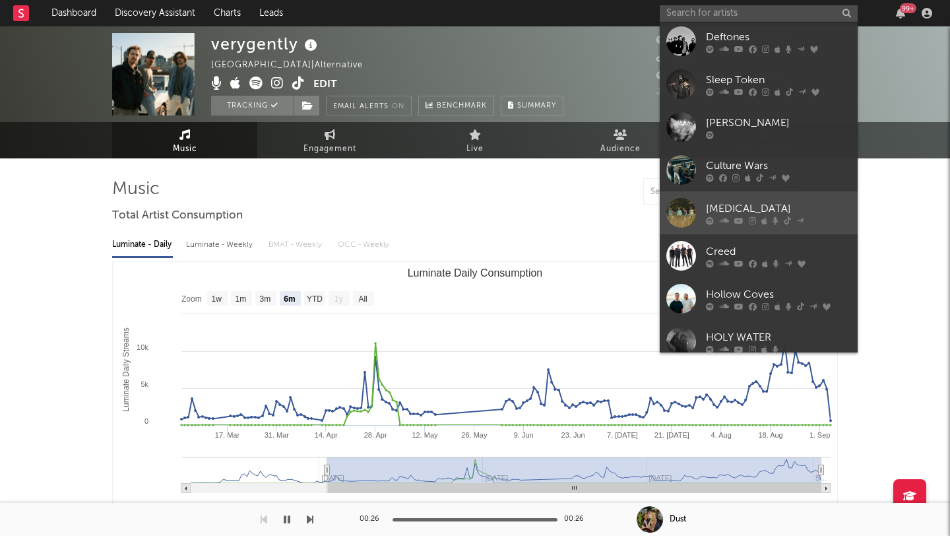
click at [799, 205] on div "[MEDICAL_DATA]" at bounding box center [778, 209] width 145 height 16
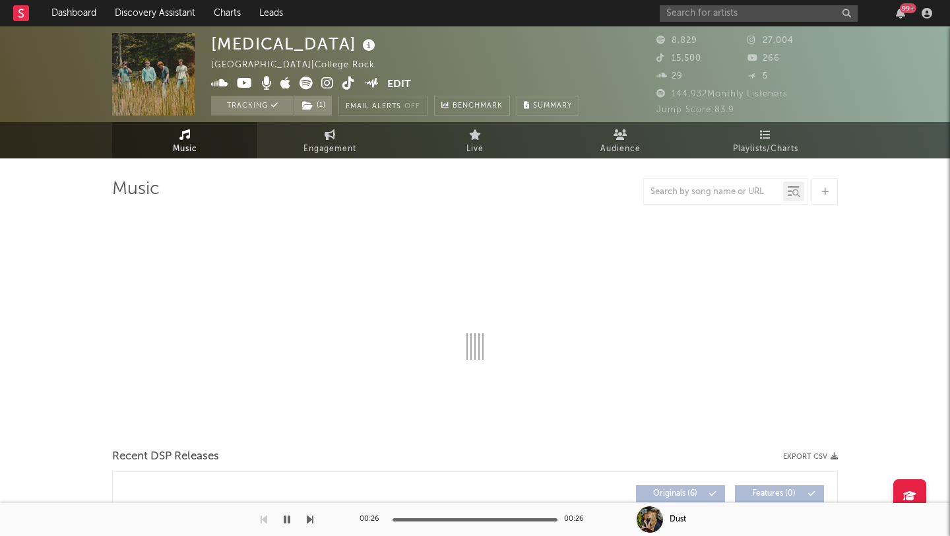
select select "6m"
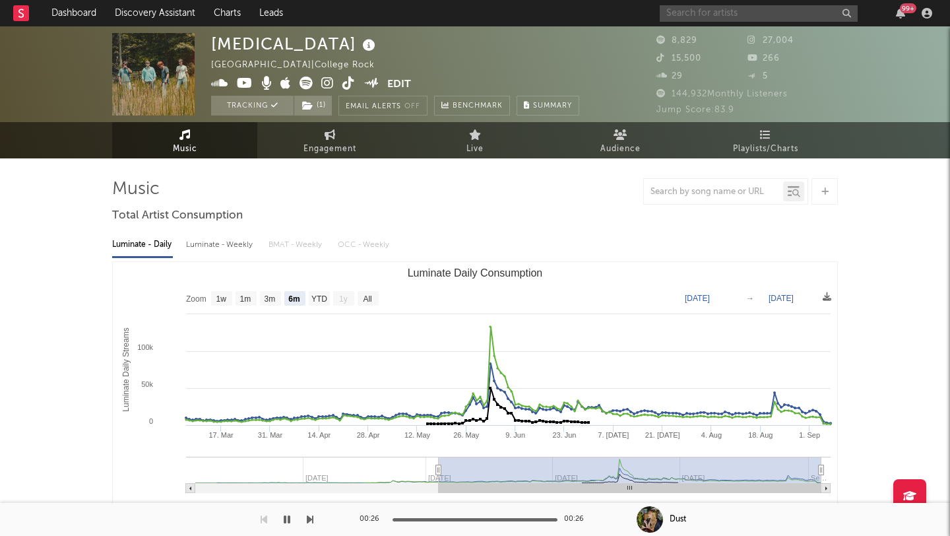
click at [718, 15] on input "text" at bounding box center [759, 13] width 198 height 16
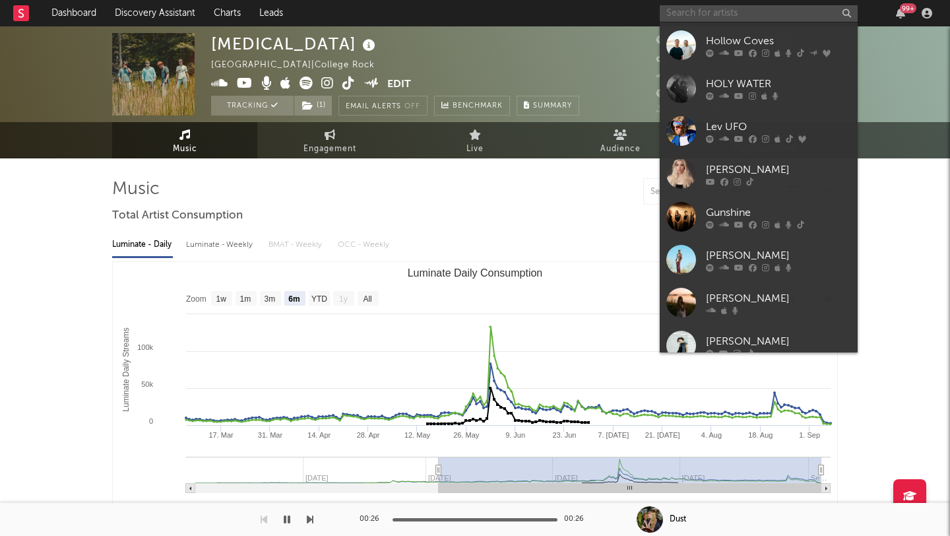
scroll to position [922, 0]
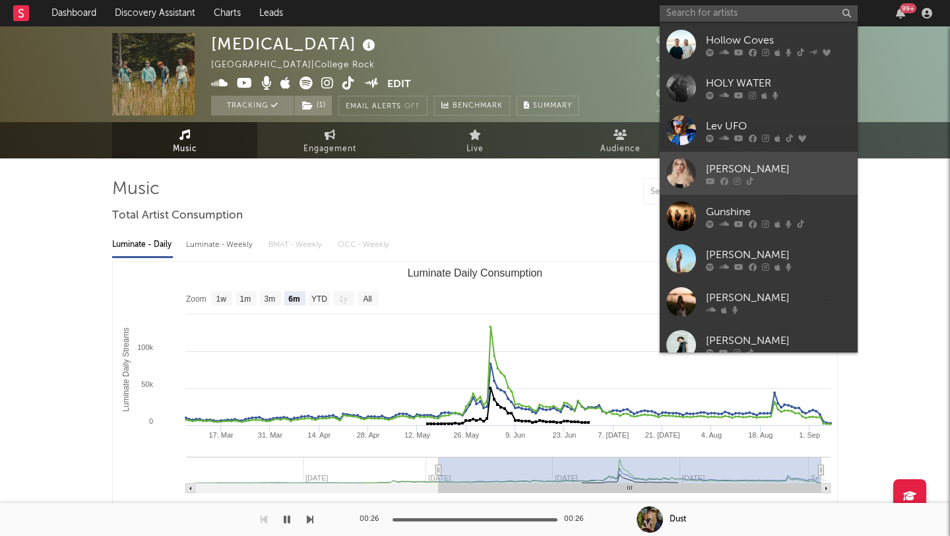
click at [821, 174] on div "[PERSON_NAME]" at bounding box center [778, 169] width 145 height 16
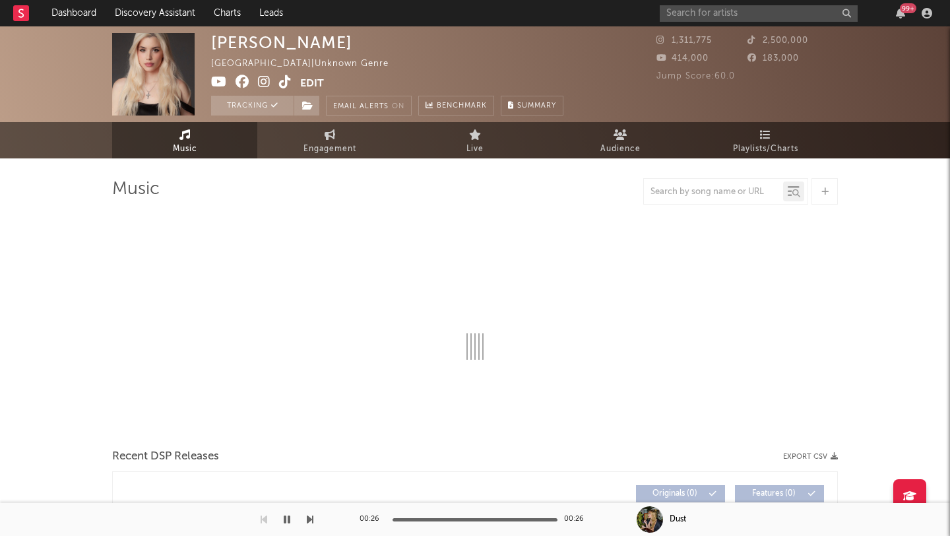
select select "1w"
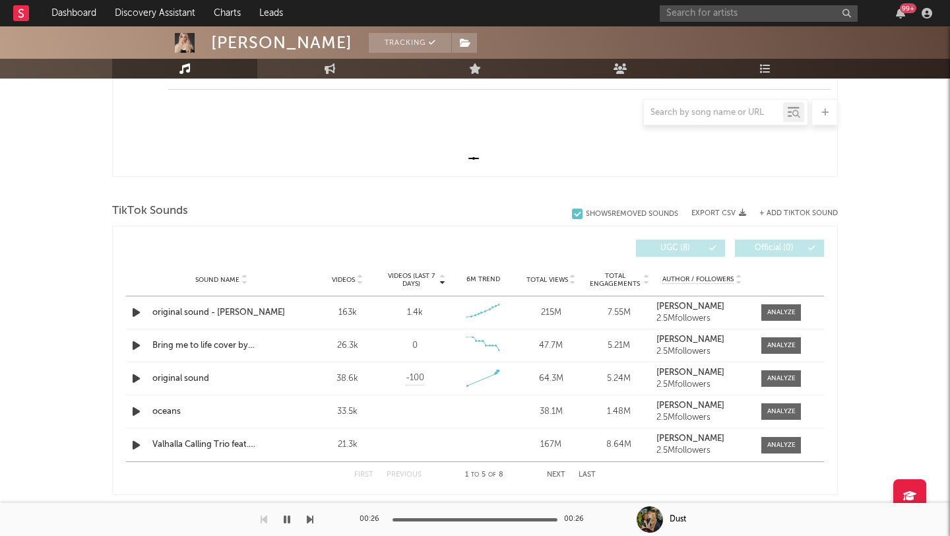
scroll to position [353, 0]
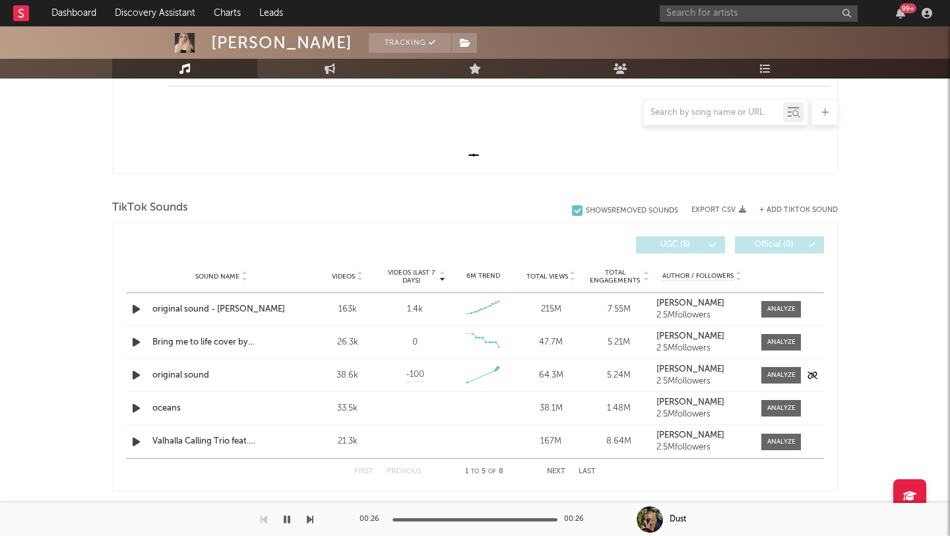
click at [134, 373] on icon "button" at bounding box center [136, 375] width 14 height 16
click at [134, 307] on icon "button" at bounding box center [136, 309] width 14 height 16
click at [134, 307] on icon "button" at bounding box center [135, 309] width 13 height 16
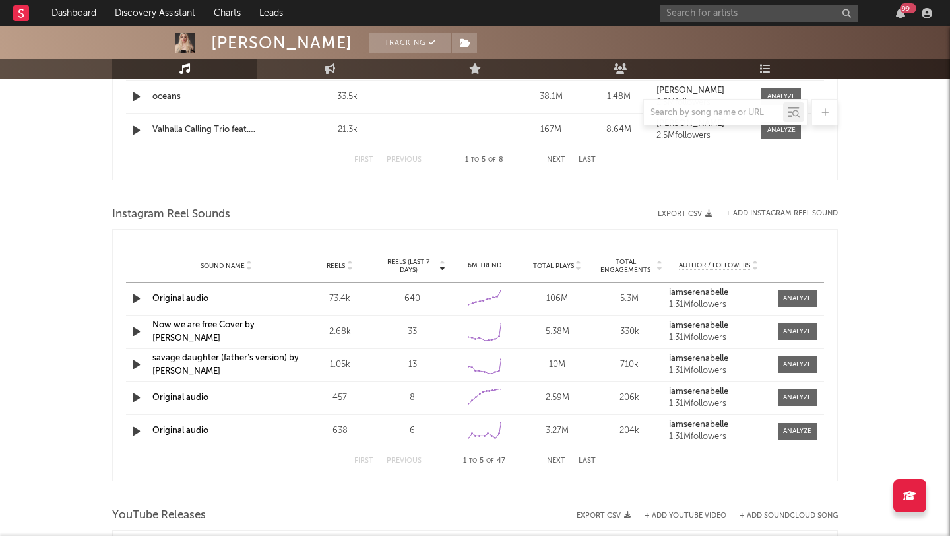
scroll to position [668, 0]
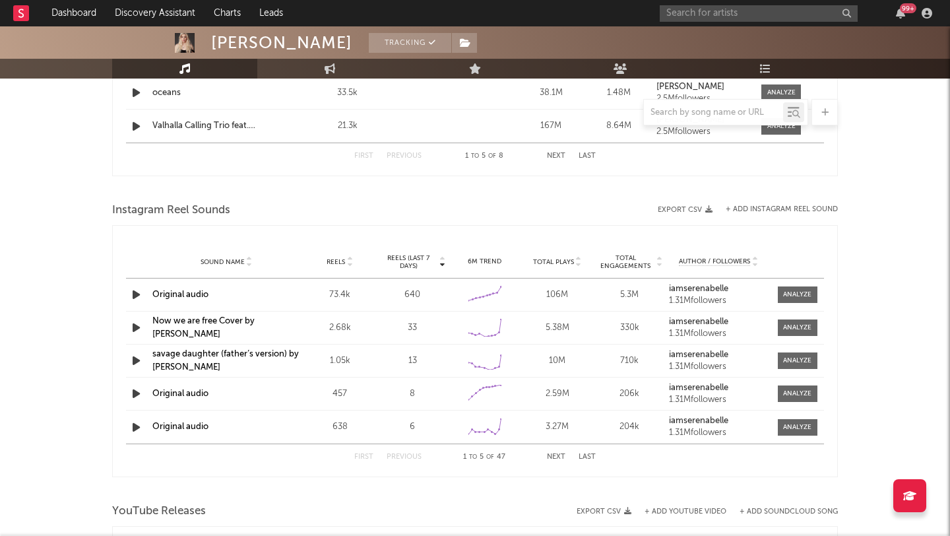
click at [135, 294] on icon "button" at bounding box center [136, 294] width 14 height 16
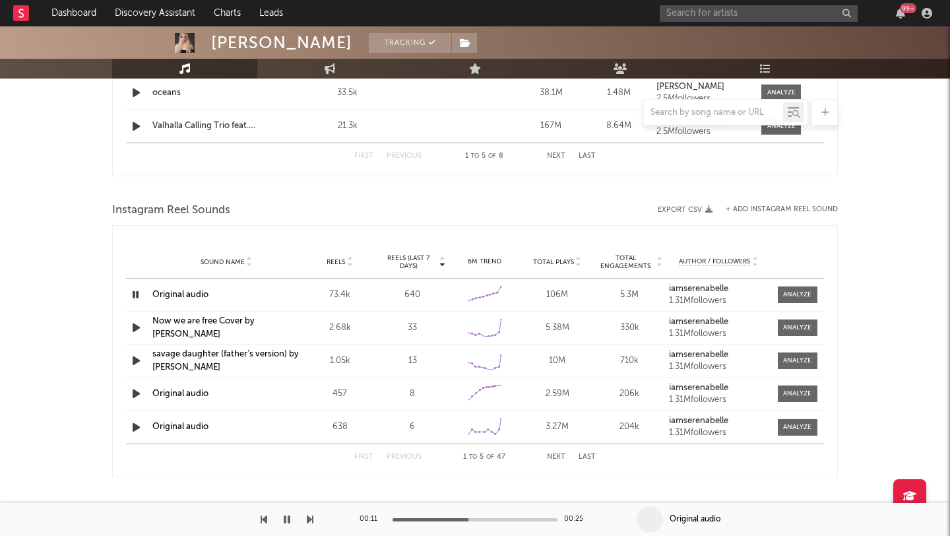
click at [135, 296] on icon "button" at bounding box center [135, 294] width 13 height 16
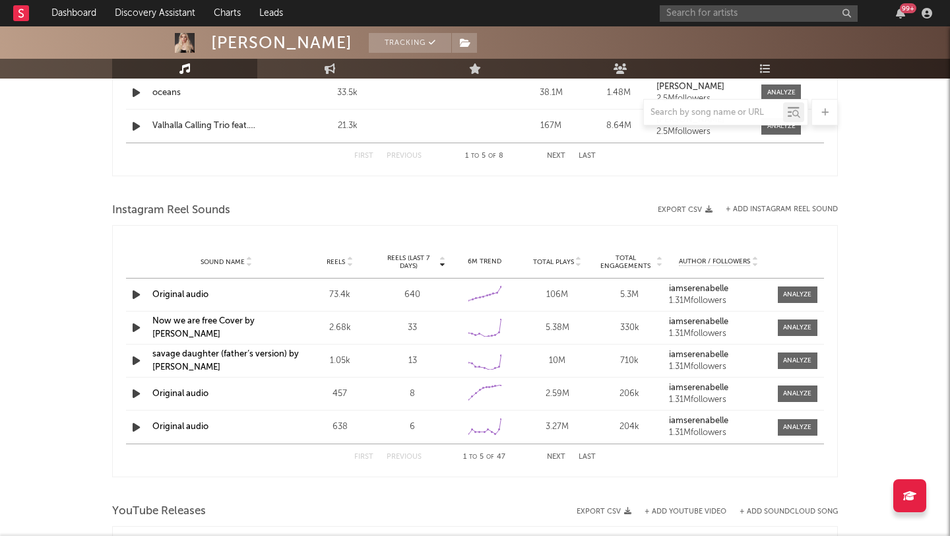
click at [135, 296] on icon "button" at bounding box center [136, 294] width 14 height 16
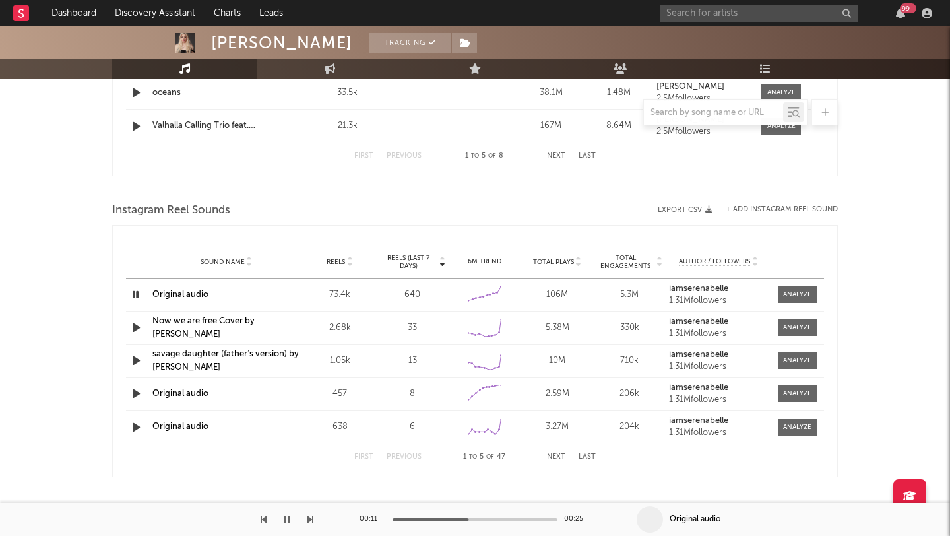
click at [137, 327] on icon "button" at bounding box center [136, 327] width 14 height 16
click at [137, 327] on icon "button" at bounding box center [135, 327] width 13 height 16
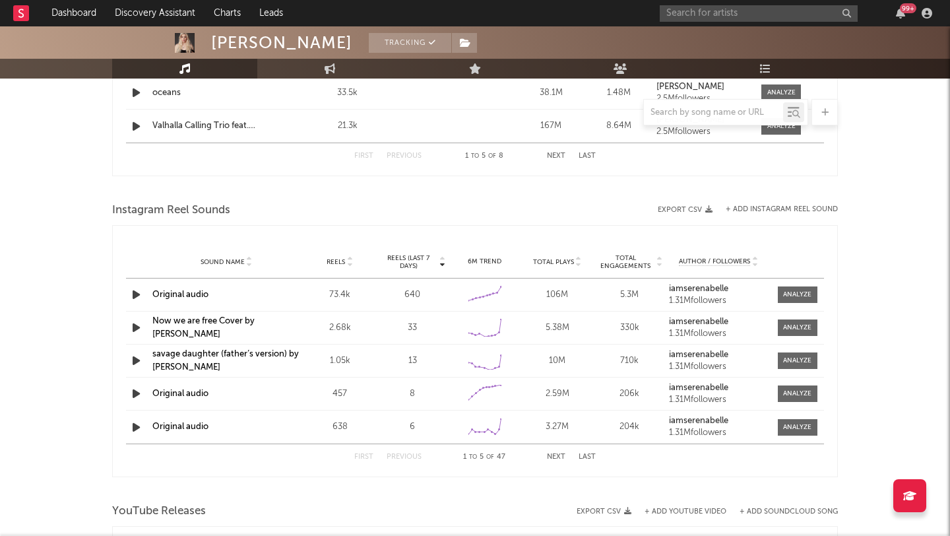
click at [137, 327] on icon "button" at bounding box center [136, 327] width 14 height 16
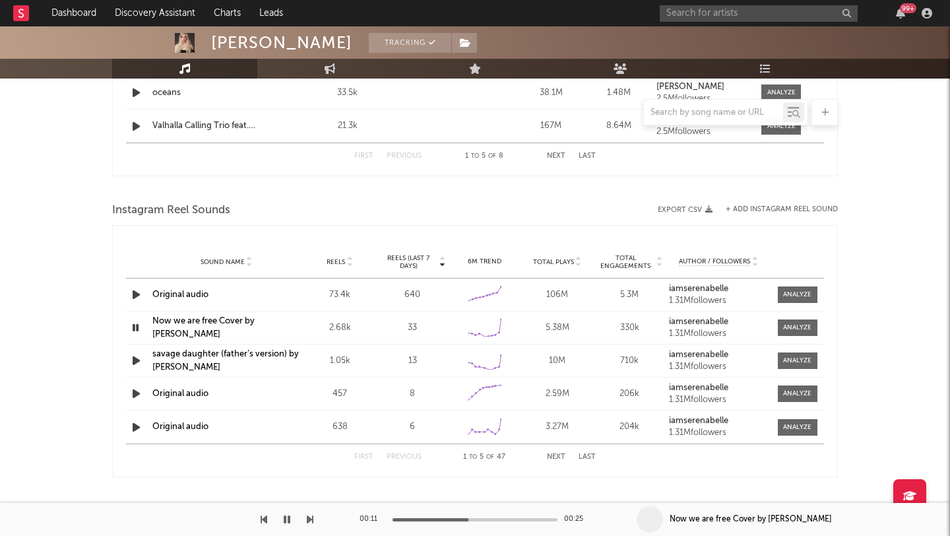
click at [135, 290] on icon "button" at bounding box center [136, 294] width 14 height 16
click at [135, 290] on icon "button" at bounding box center [135, 294] width 13 height 16
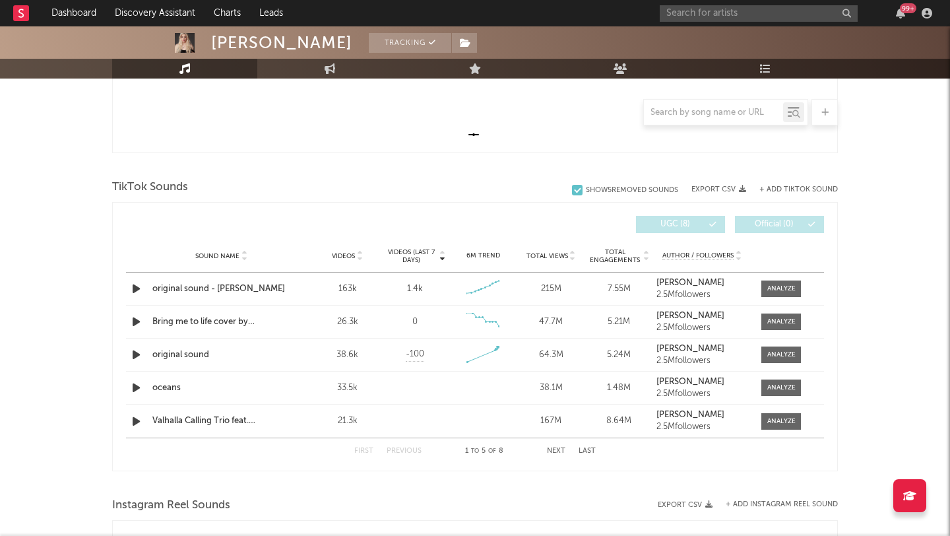
scroll to position [0, 0]
